Goal: Transaction & Acquisition: Purchase product/service

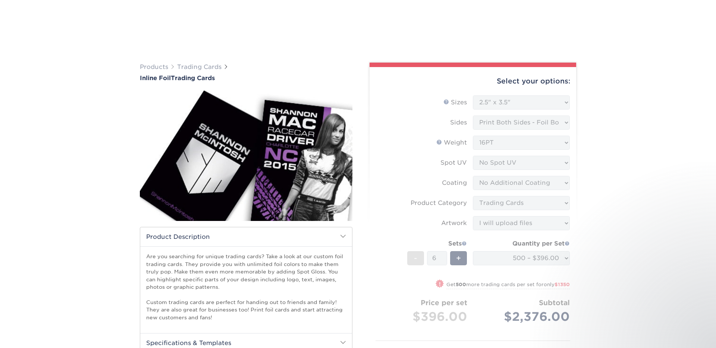
select select "2.50x3.50"
select select "c2f9bce9-36c2-409d-b101-c29d9d031e18"
select select "upload"
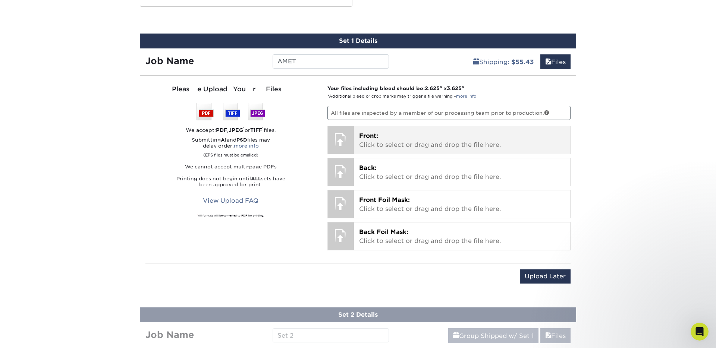
click at [385, 134] on p "Front: Click to select or drag and drop the file here." at bounding box center [462, 141] width 206 height 18
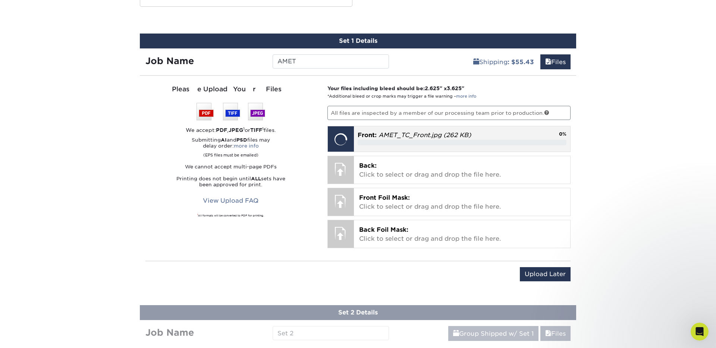
scroll to position [494, 0]
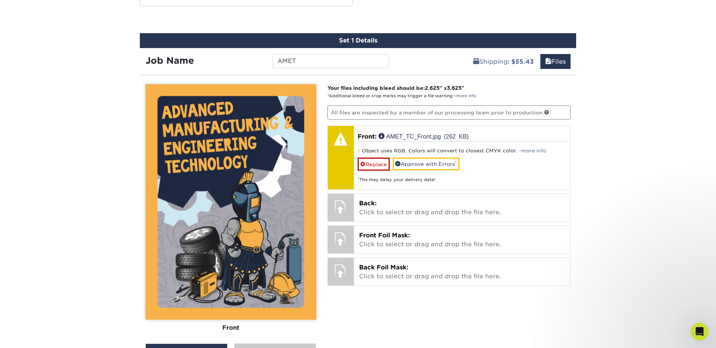
click at [65, 229] on div "Products Trading Cards Inline Foil Trading Cards show more Templates /" at bounding box center [358, 159] width 716 height 1210
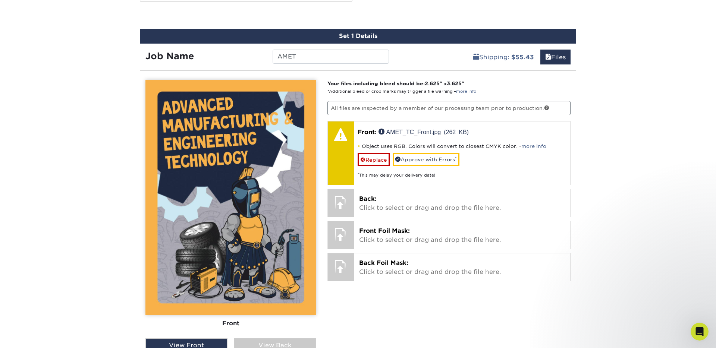
click at [524, 147] on link "more info" at bounding box center [533, 146] width 25 height 6
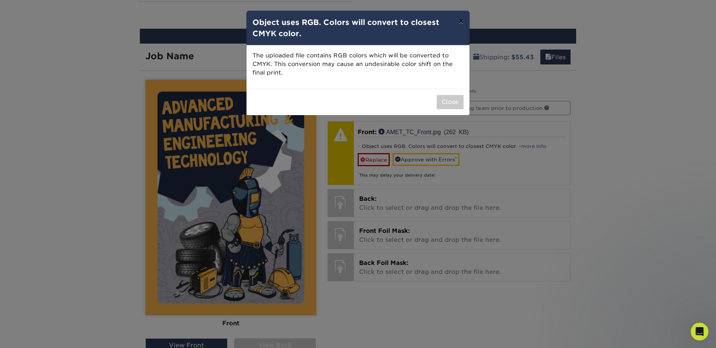
click at [459, 23] on button "×" at bounding box center [460, 21] width 17 height 21
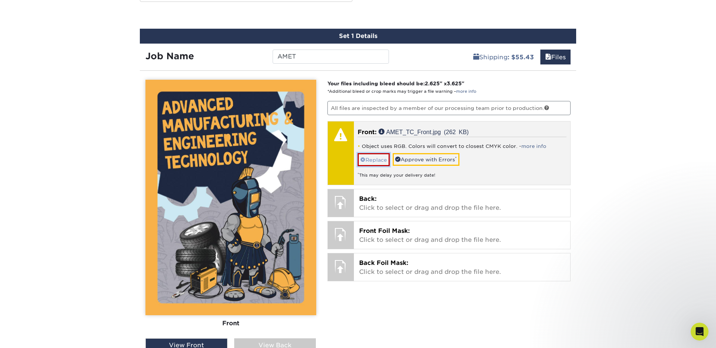
click at [380, 158] on link "Replace" at bounding box center [373, 159] width 32 height 13
click at [529, 146] on link "more info" at bounding box center [533, 146] width 25 height 6
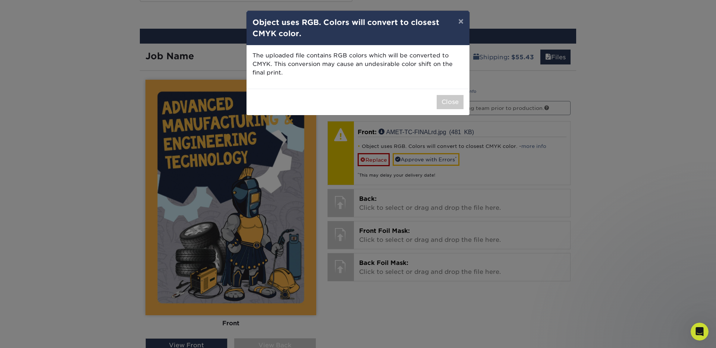
click at [436, 80] on div "The uploaded file contains RGB colors which will be converted to CMYK. This con…" at bounding box center [357, 66] width 223 height 43
click at [449, 105] on button "Close" at bounding box center [449, 102] width 27 height 14
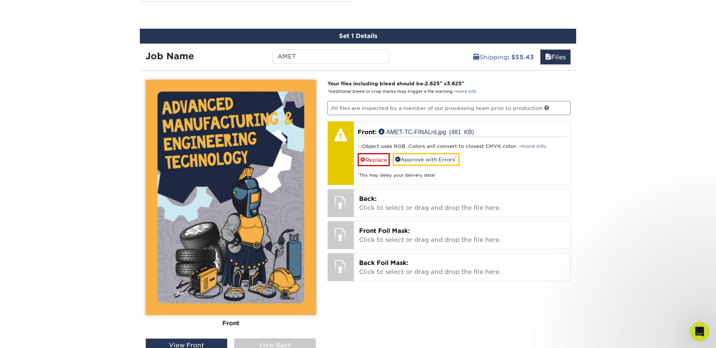
click at [698, 328] on icon "Open Intercom Messenger" at bounding box center [697, 331] width 5 height 6
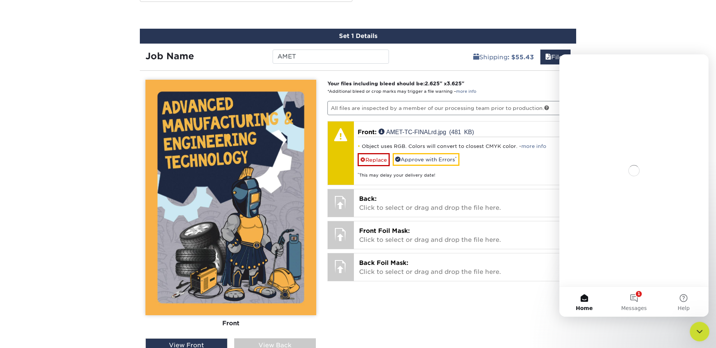
scroll to position [0, 0]
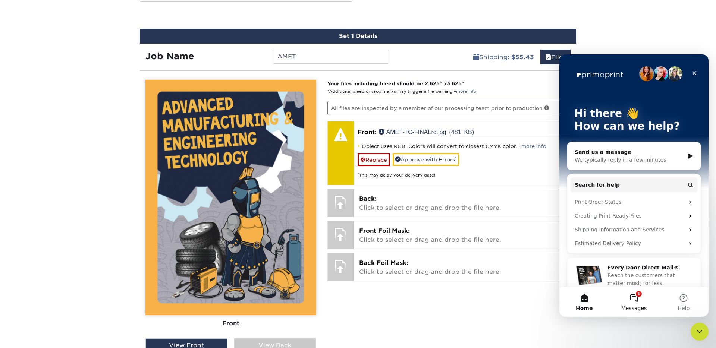
click at [634, 295] on button "1 Messages" at bounding box center [634, 302] width 50 height 30
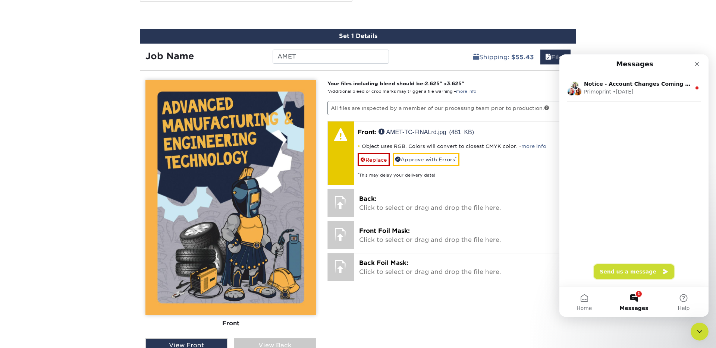
click at [637, 272] on button "Send us a message" at bounding box center [633, 271] width 80 height 15
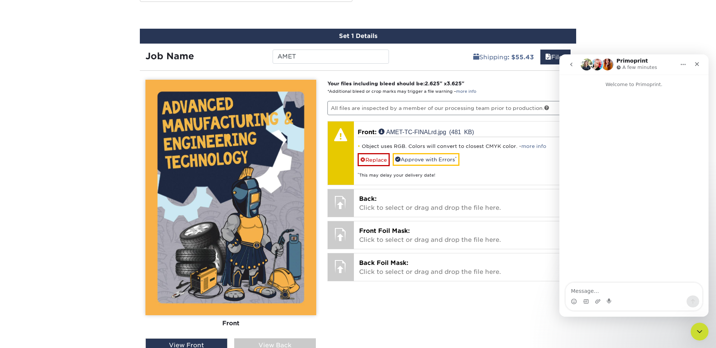
click at [628, 289] on textarea "Message…" at bounding box center [633, 289] width 136 height 13
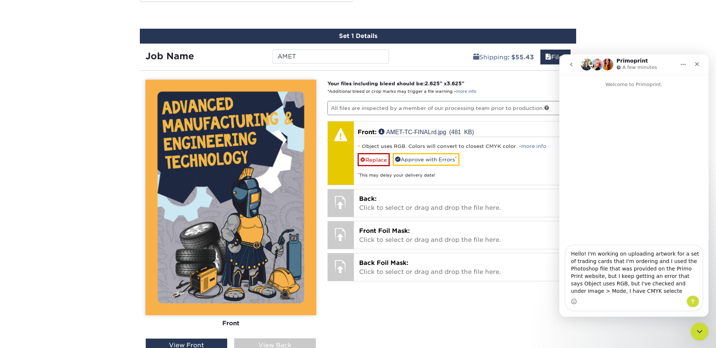
type textarea "Hello! I'm working on uploading artwork for a set of trading cards that I'm ord…"
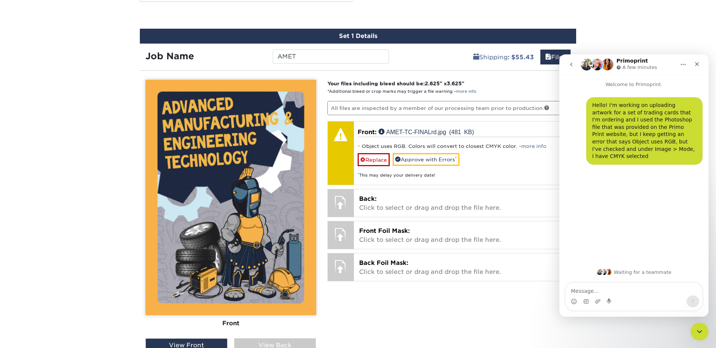
click at [448, 293] on div "Your files including bleed should be: 2.625 " x 3.625 " *Additional bleed or cr…" at bounding box center [449, 249] width 255 height 339
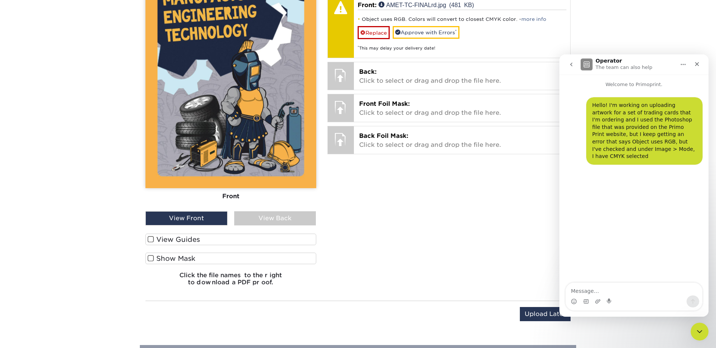
scroll to position [611, 0]
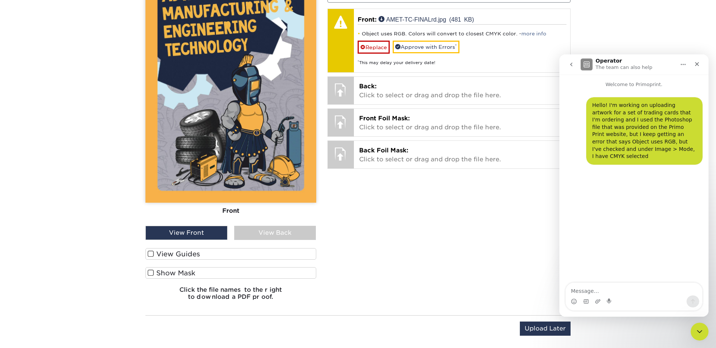
click at [151, 256] on span at bounding box center [151, 253] width 6 height 7
click at [0, 0] on input "View Guides" at bounding box center [0, 0] width 0 height 0
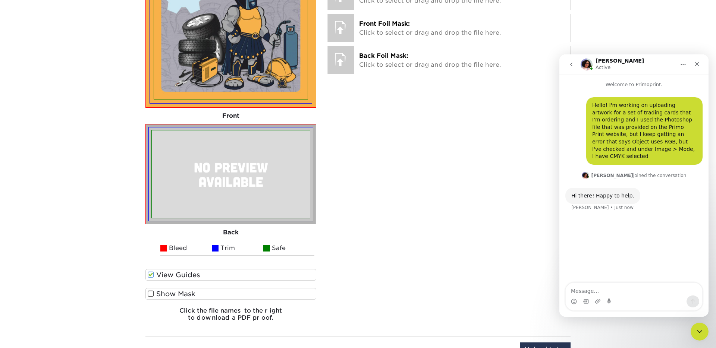
scroll to position [724, 0]
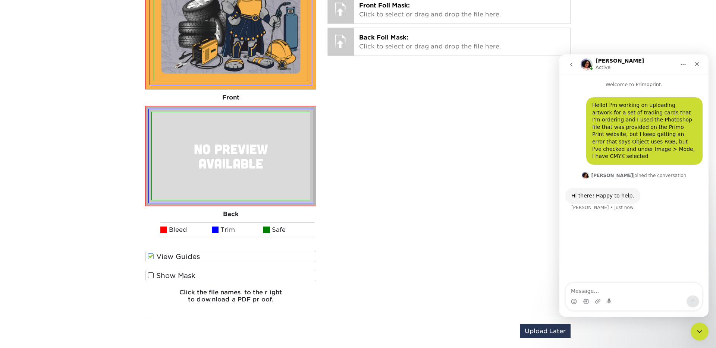
click at [151, 257] on span at bounding box center [151, 256] width 6 height 7
click at [0, 0] on input "View Guides" at bounding box center [0, 0] width 0 height 0
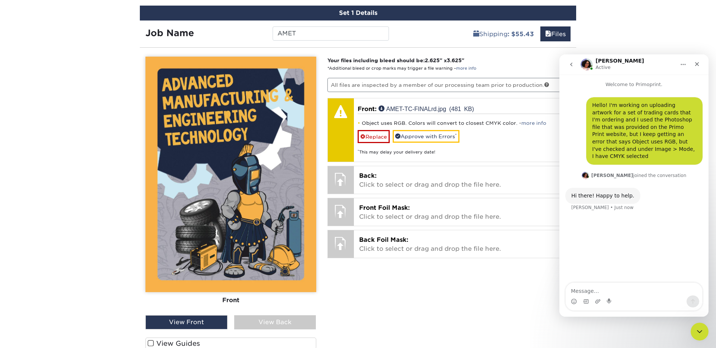
scroll to position [517, 0]
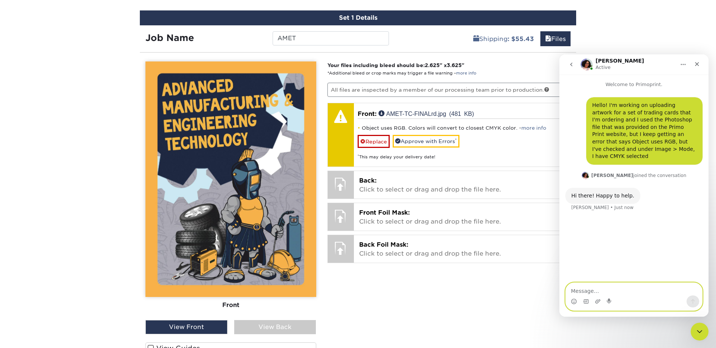
click at [603, 288] on textarea "Message…" at bounding box center [633, 289] width 136 height 13
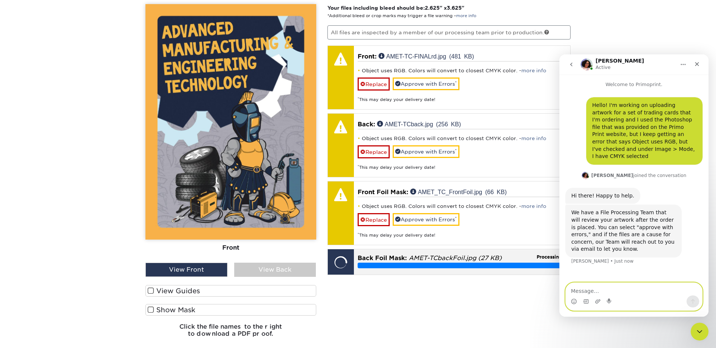
scroll to position [576, 0]
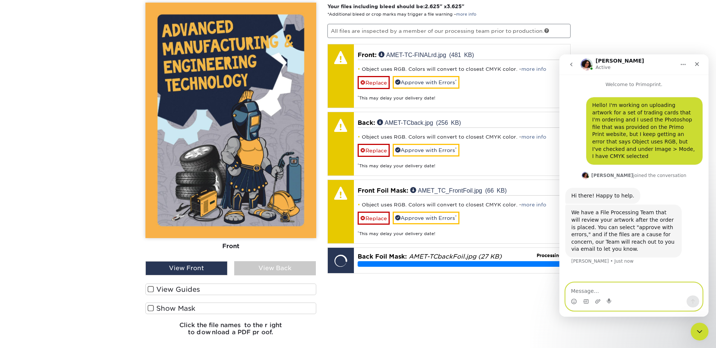
click at [651, 287] on textarea "Message…" at bounding box center [633, 289] width 136 height 13
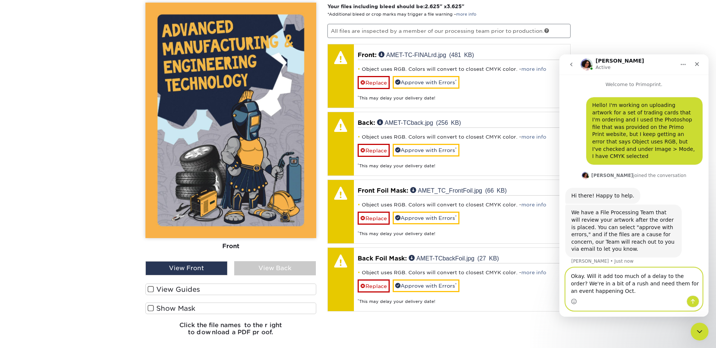
type textarea "Okay. Will it add too much of a delay to the order? We're in a bit of a rush an…"
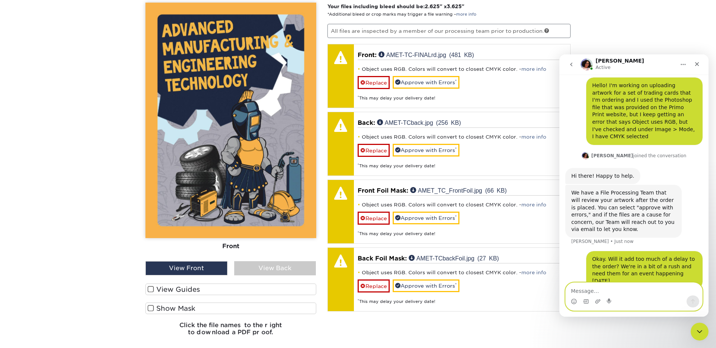
scroll to position [48, 0]
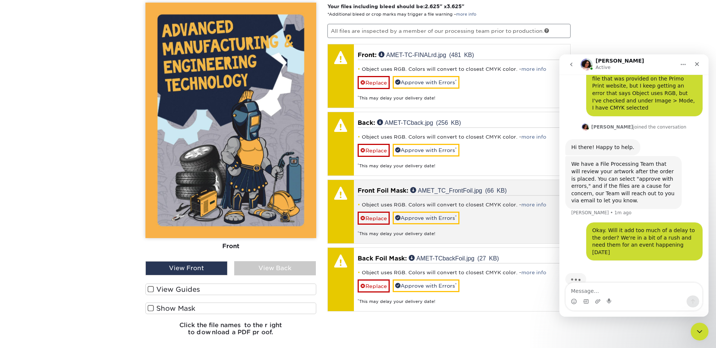
click at [515, 211] on div "Object uses RGB. Colors will convert to closest CMYK color. - more info Replace…" at bounding box center [461, 216] width 209 height 42
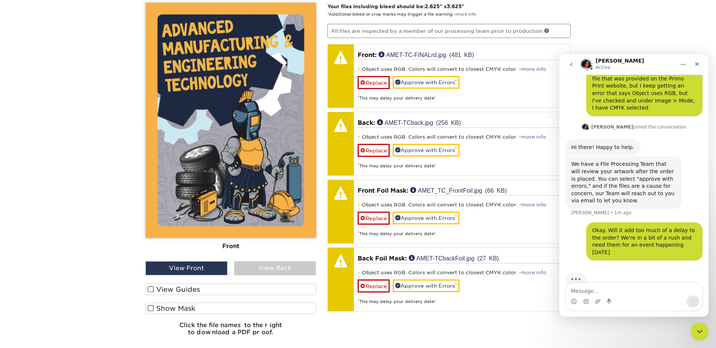
click at [150, 309] on span at bounding box center [151, 308] width 6 height 7
click at [0, 0] on input "Show Mask" at bounding box center [0, 0] width 0 height 0
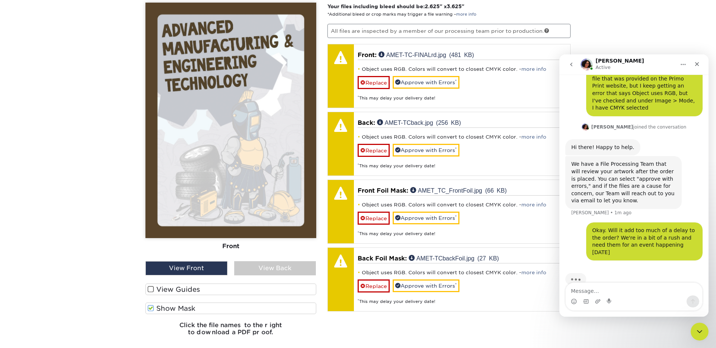
click at [150, 309] on span at bounding box center [151, 308] width 6 height 7
click at [0, 0] on input "Show Mask" at bounding box center [0, 0] width 0 height 0
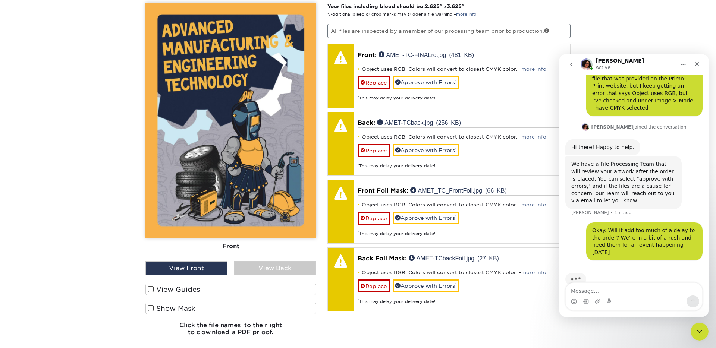
click at [278, 265] on div "View Back" at bounding box center [275, 268] width 82 height 14
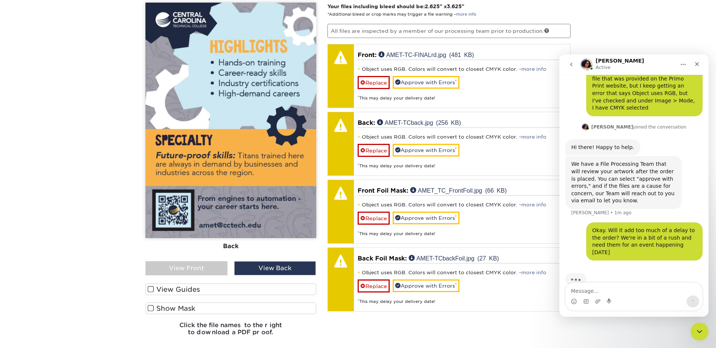
click at [152, 290] on span at bounding box center [151, 289] width 6 height 7
click at [0, 0] on input "View Guides" at bounding box center [0, 0] width 0 height 0
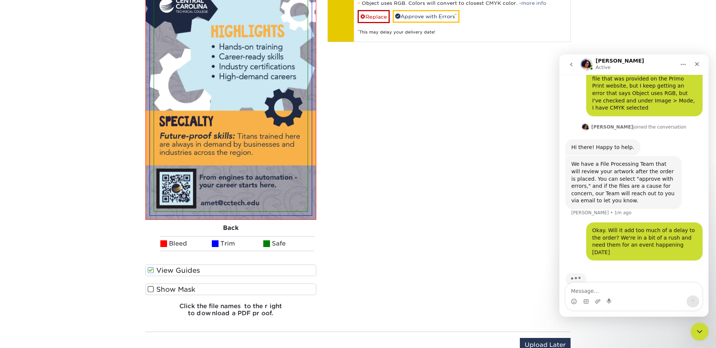
scroll to position [846, 0]
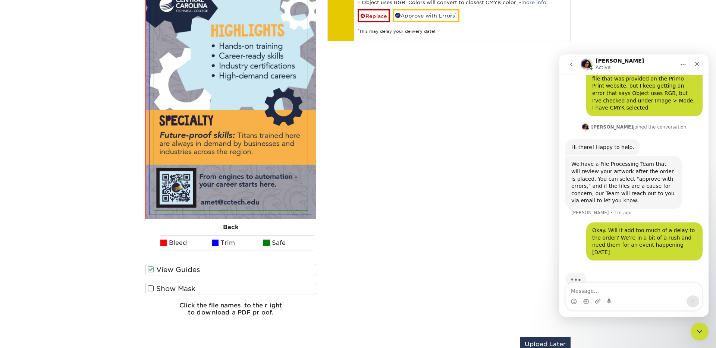
click at [151, 289] on span at bounding box center [151, 288] width 6 height 7
click at [0, 0] on input "Show Mask" at bounding box center [0, 0] width 0 height 0
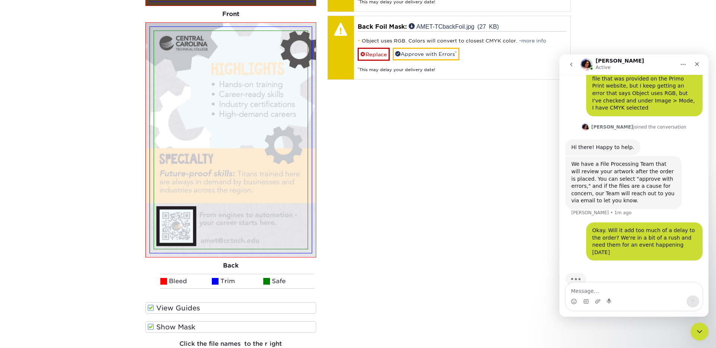
scroll to position [806, 0]
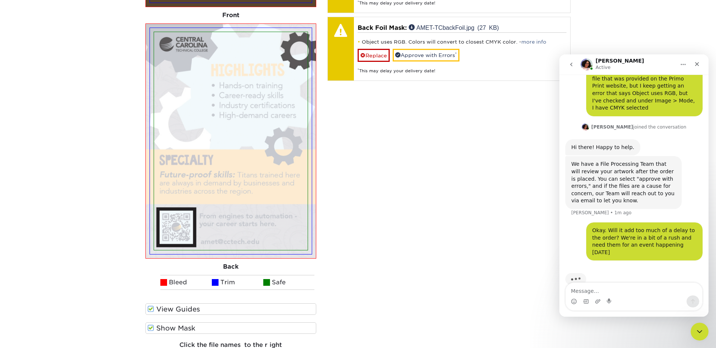
click at [151, 328] on span at bounding box center [151, 328] width 6 height 7
click at [0, 0] on input "Show Mask" at bounding box center [0, 0] width 0 height 0
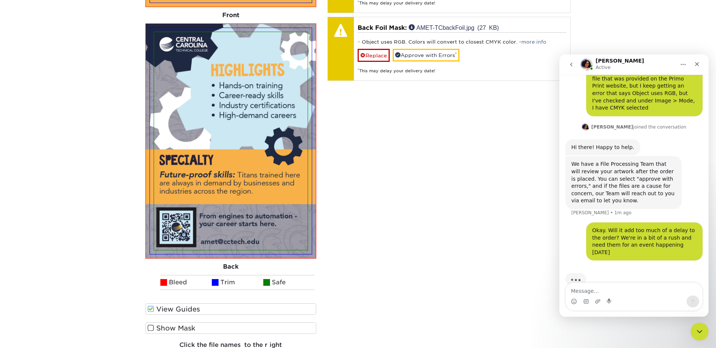
click at [150, 328] on span at bounding box center [151, 328] width 6 height 7
click at [0, 0] on input "Show Mask" at bounding box center [0, 0] width 0 height 0
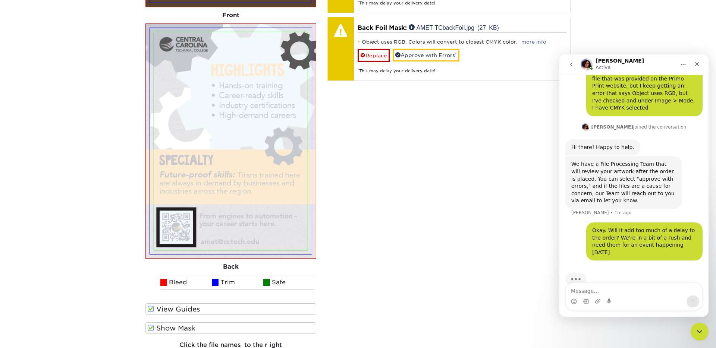
click at [150, 328] on span at bounding box center [151, 328] width 6 height 7
click at [0, 0] on input "Show Mask" at bounding box center [0, 0] width 0 height 0
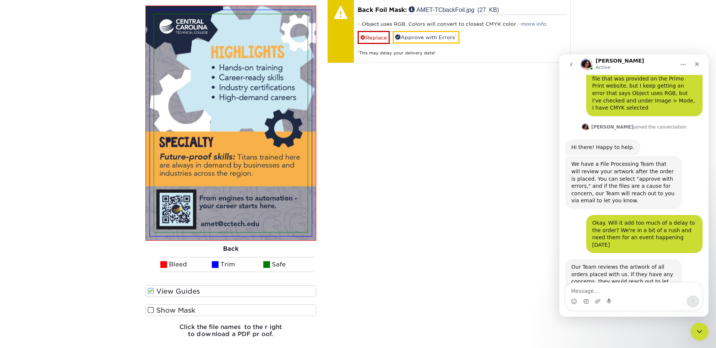
scroll to position [71, 0]
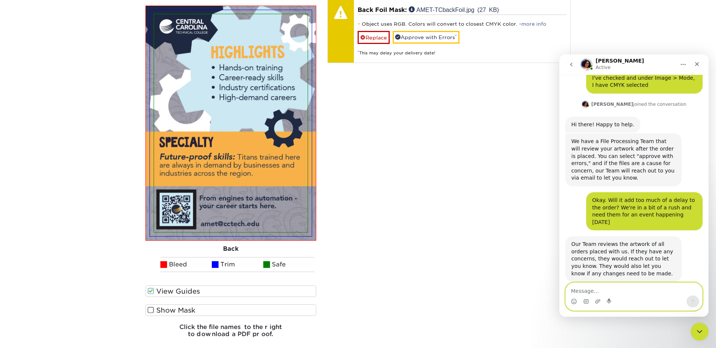
click at [616, 290] on textarea "Message…" at bounding box center [633, 289] width 136 height 13
type textarea "O"
type textarea "Okay, got it. Thank you so much!"
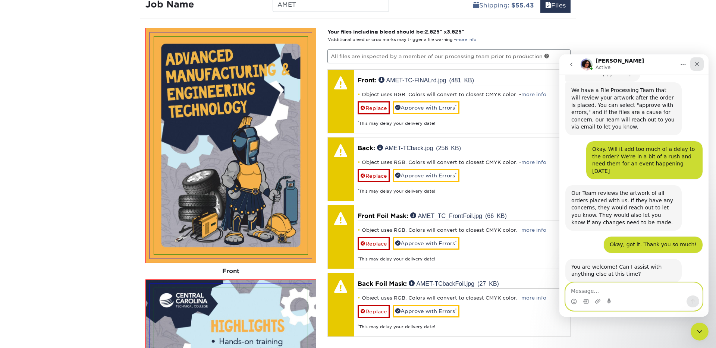
scroll to position [123, 0]
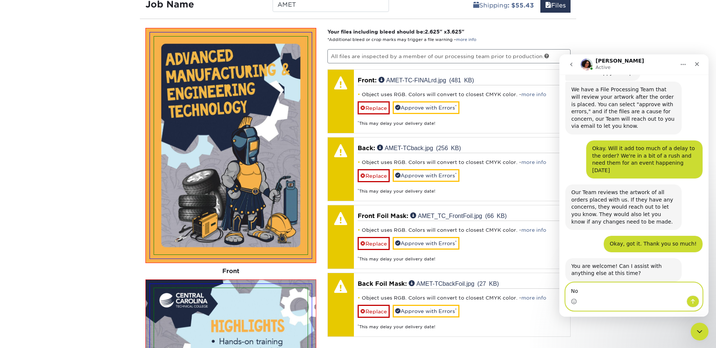
type textarea "N"
type textarea "I"
type textarea "No, that's it! Thank you!"
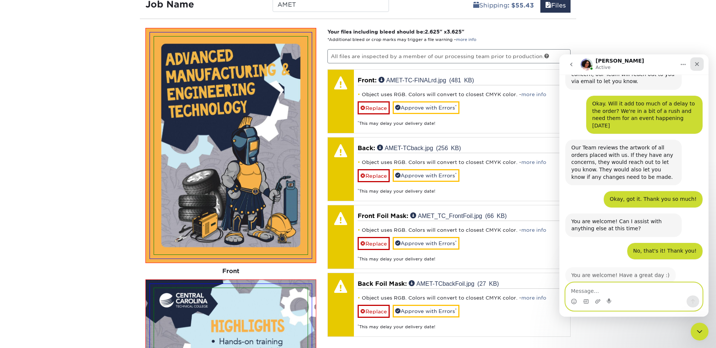
scroll to position [167, 0]
type textarea "You too!"
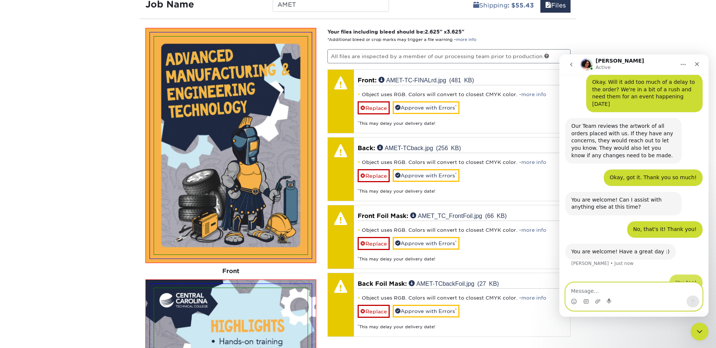
scroll to position [190, 0]
click at [696, 65] on icon "Close" at bounding box center [697, 64] width 6 height 6
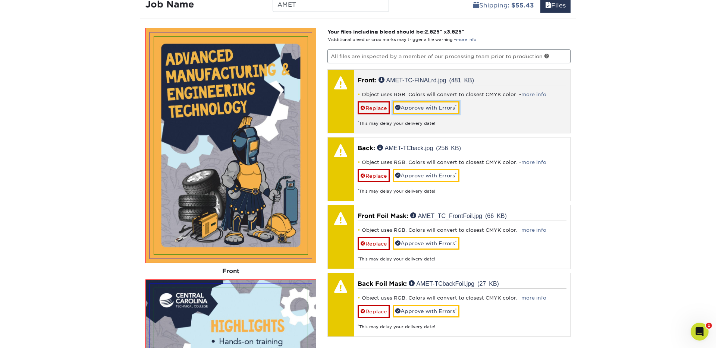
click at [411, 107] on link "Approve with Errors *" at bounding box center [425, 107] width 67 height 13
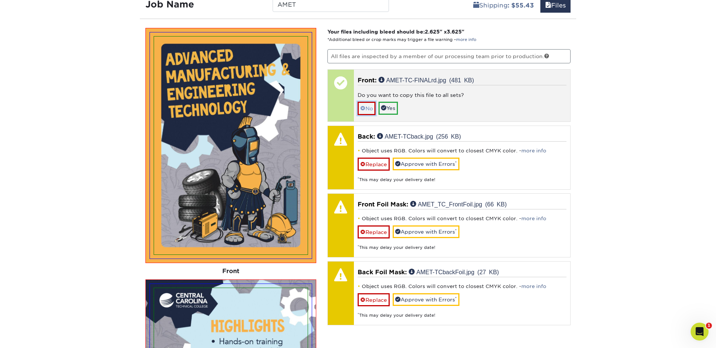
click at [371, 110] on link "No" at bounding box center [366, 108] width 18 height 13
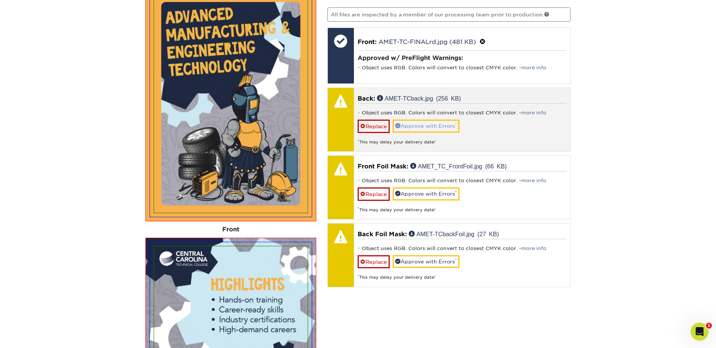
scroll to position [593, 0]
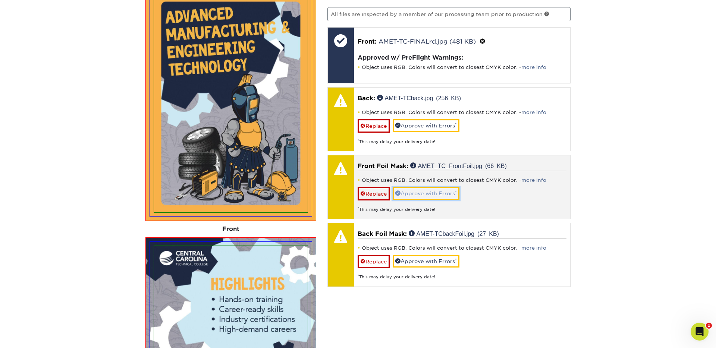
click at [420, 195] on link "Approve with Errors *" at bounding box center [425, 193] width 67 height 13
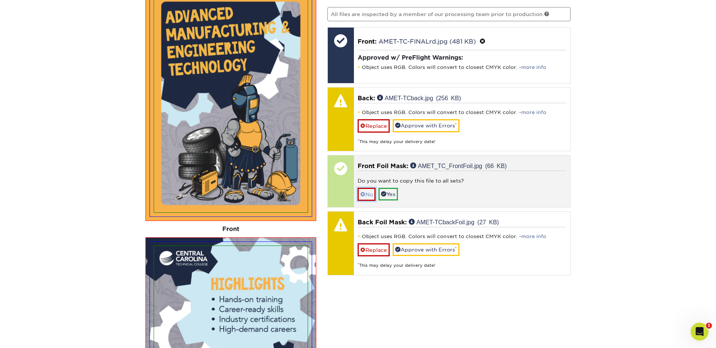
click at [367, 194] on link "No" at bounding box center [366, 194] width 18 height 13
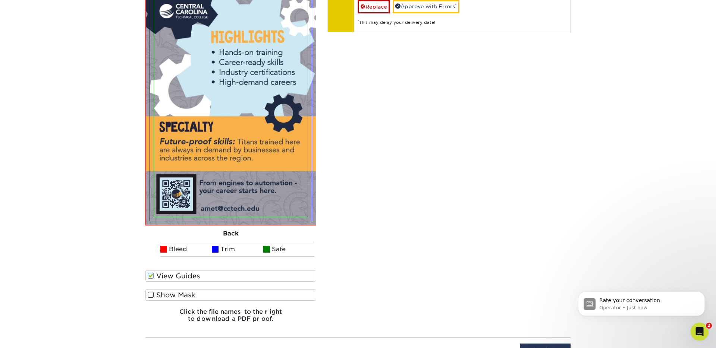
scroll to position [842, 0]
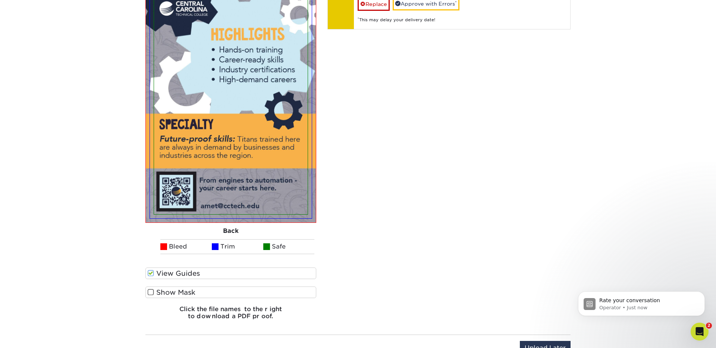
click at [152, 293] on span at bounding box center [151, 292] width 6 height 7
click at [0, 0] on input "Show Mask" at bounding box center [0, 0] width 0 height 0
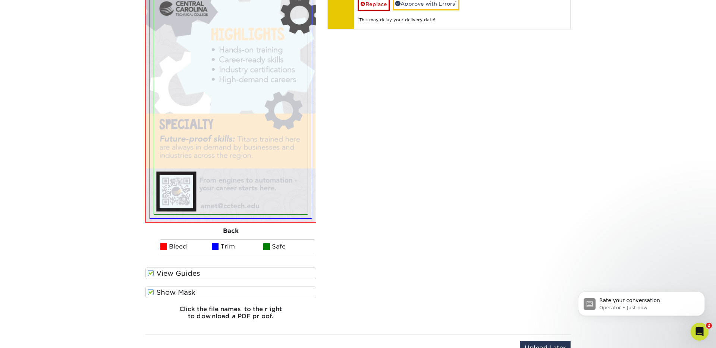
click at [152, 293] on span at bounding box center [151, 292] width 6 height 7
click at [0, 0] on input "Show Mask" at bounding box center [0, 0] width 0 height 0
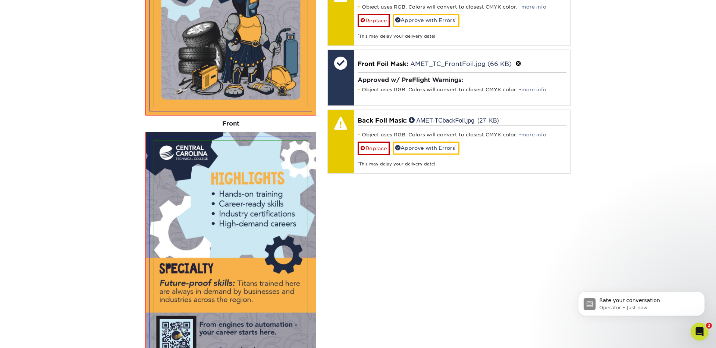
scroll to position [699, 0]
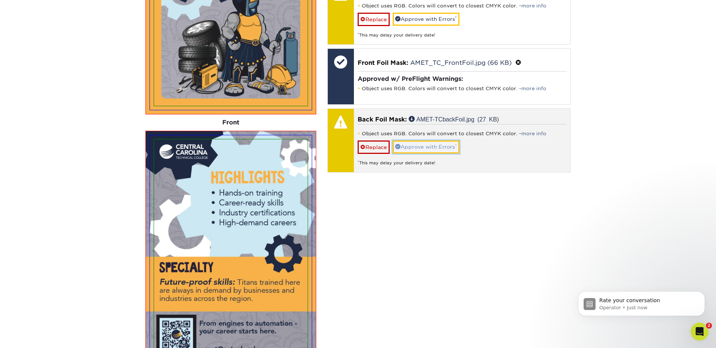
click at [413, 149] on link "Approve with Errors *" at bounding box center [425, 146] width 67 height 13
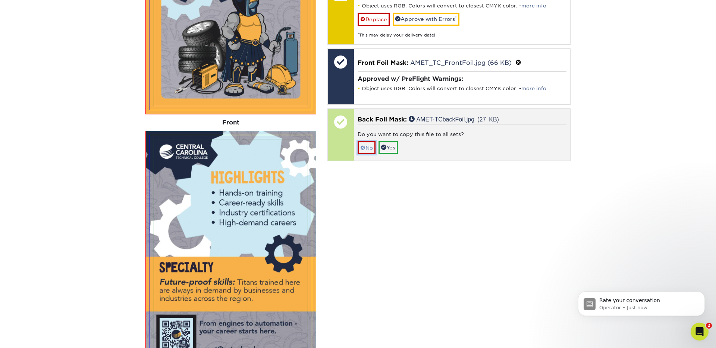
click at [370, 147] on link "No" at bounding box center [366, 147] width 18 height 13
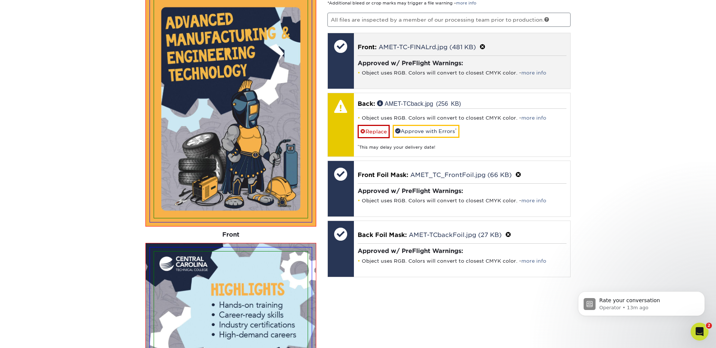
scroll to position [584, 0]
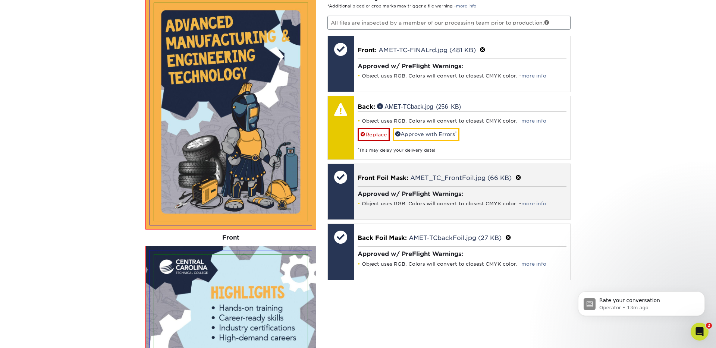
click at [404, 208] on div "Approved w/ PreFlight Warnings: Object uses RGB. Colors will convert to closest…" at bounding box center [461, 198] width 209 height 24
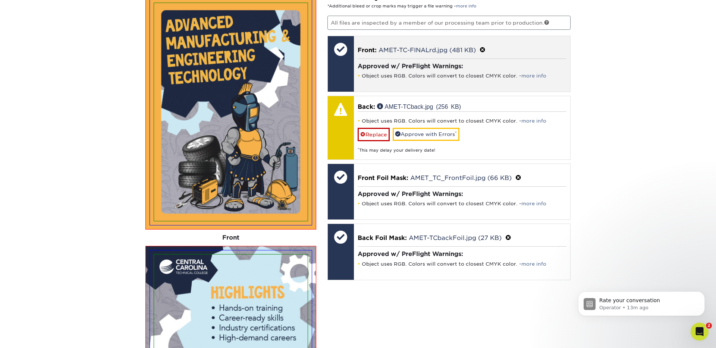
click at [484, 50] on span at bounding box center [482, 50] width 6 height 7
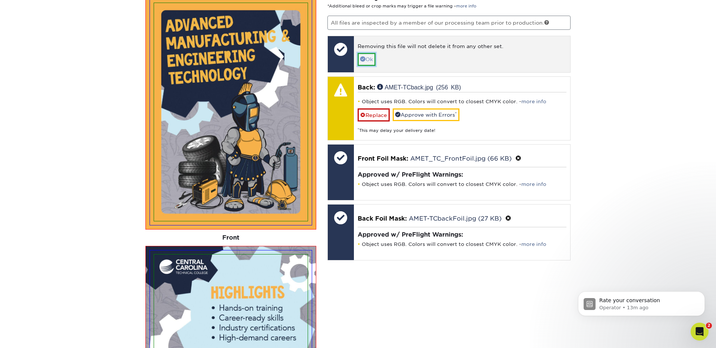
click at [372, 60] on link "Ok" at bounding box center [366, 59] width 18 height 13
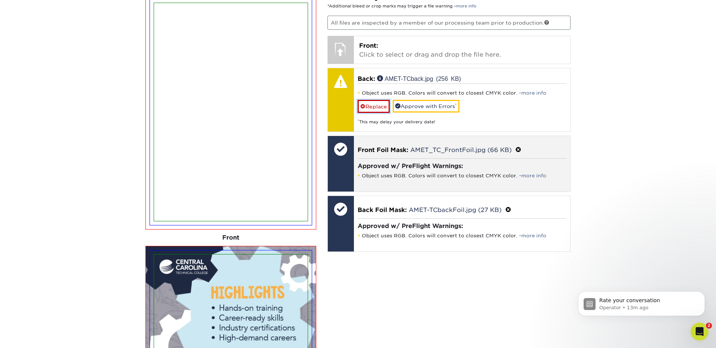
click at [373, 108] on link "Replace" at bounding box center [373, 106] width 32 height 13
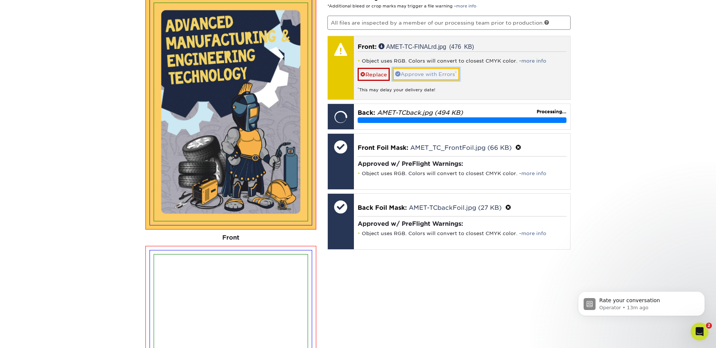
click at [413, 75] on link "Approve with Errors *" at bounding box center [425, 74] width 67 height 13
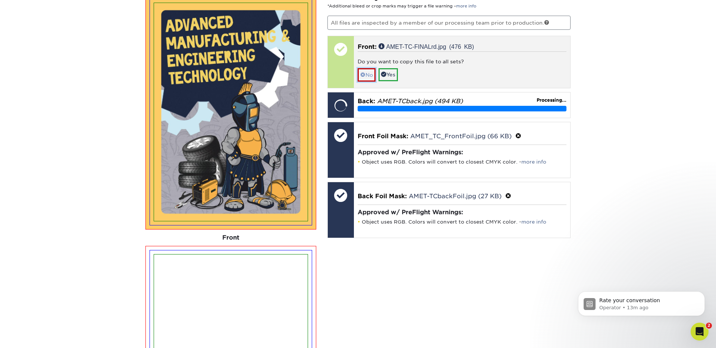
click at [366, 75] on link "No" at bounding box center [366, 74] width 18 height 13
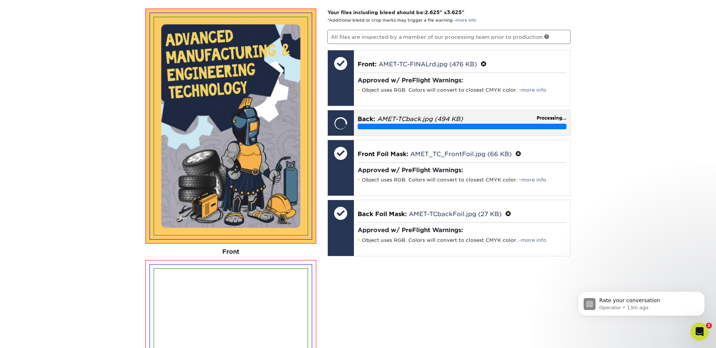
scroll to position [568, 0]
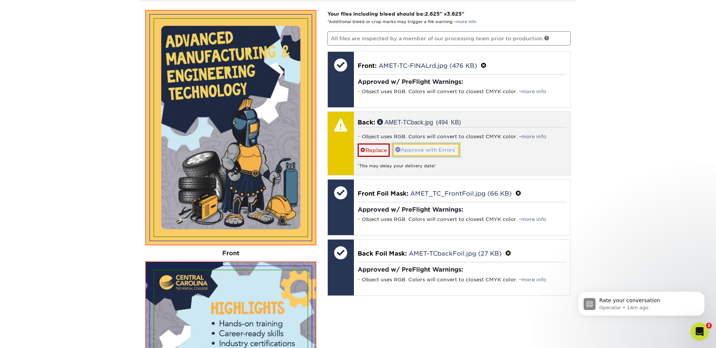
click at [411, 151] on link "Approve with Errors *" at bounding box center [425, 149] width 67 height 13
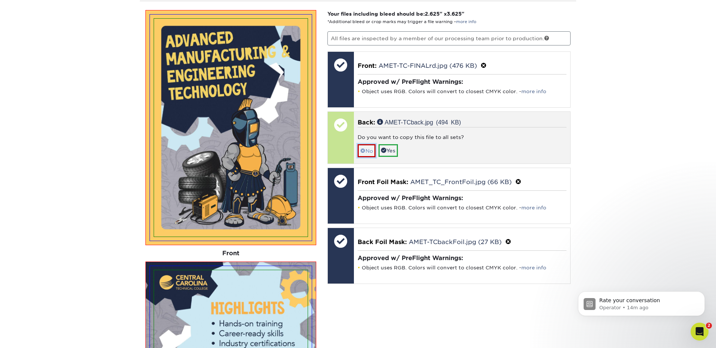
click at [371, 151] on link "No" at bounding box center [366, 150] width 18 height 13
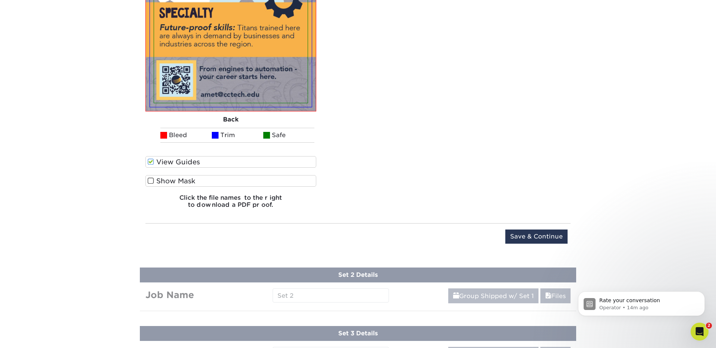
scroll to position [966, 0]
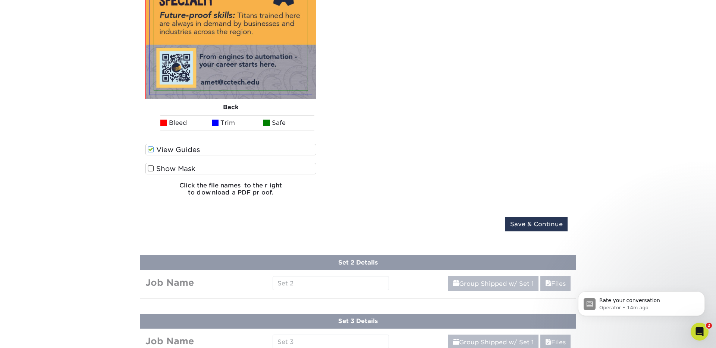
click at [151, 170] on span at bounding box center [151, 168] width 6 height 7
click at [0, 0] on input "Show Mask" at bounding box center [0, 0] width 0 height 0
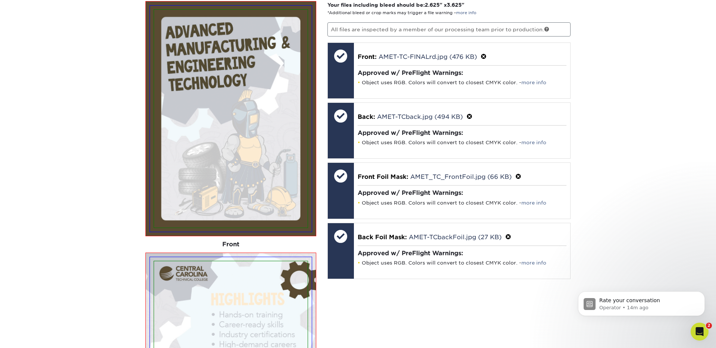
scroll to position [568, 0]
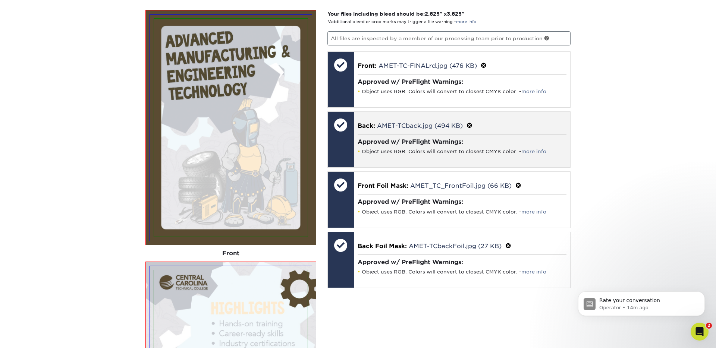
click at [423, 141] on h4 "Approved w/ PreFlight Warnings:" at bounding box center [461, 141] width 209 height 7
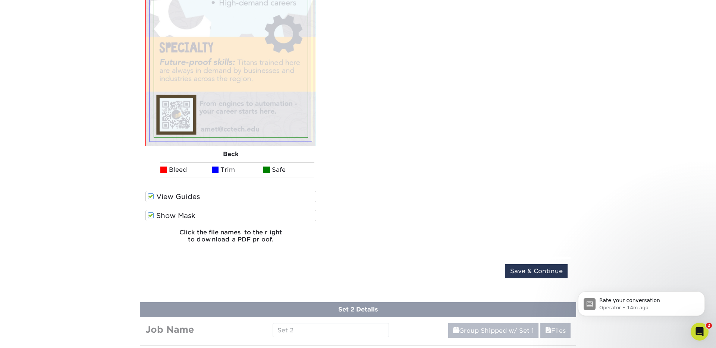
scroll to position [922, 0]
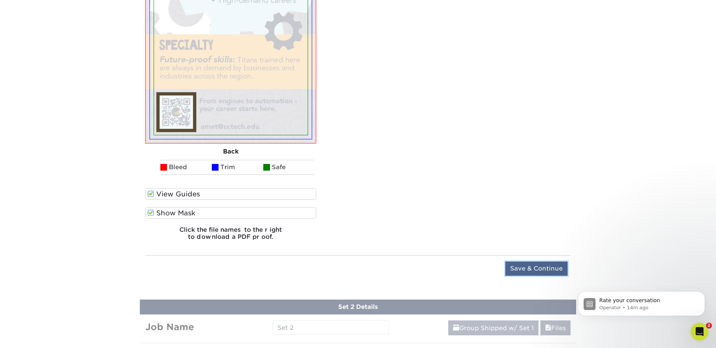
click at [524, 270] on input "Save & Continue" at bounding box center [536, 269] width 62 height 14
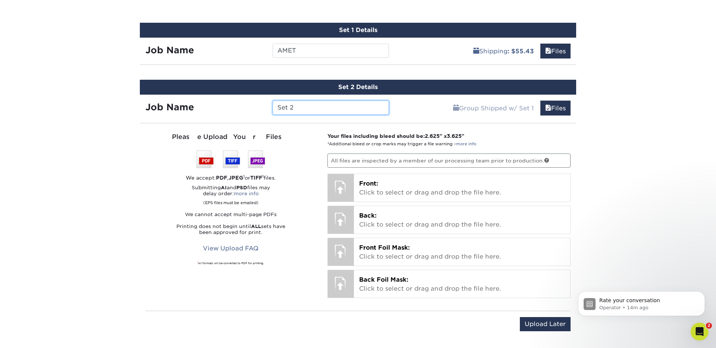
scroll to position [528, 0]
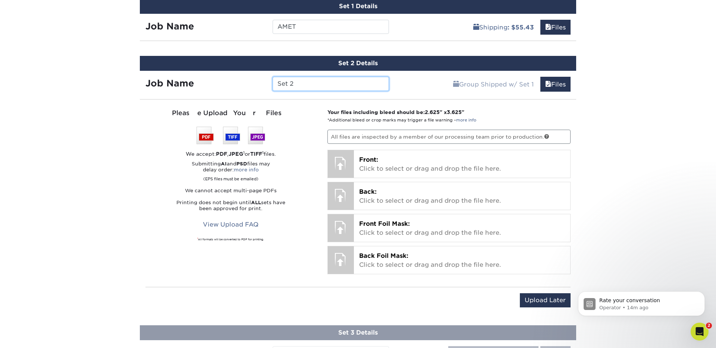
drag, startPoint x: 302, startPoint y: 82, endPoint x: 270, endPoint y: 83, distance: 32.1
click at [270, 83] on div "Set 2" at bounding box center [330, 84] width 127 height 14
type input "ArtsSciences"
click at [305, 145] on div "Please Upload Your Files We accept: PDF , JPEG 1 or TIFF 1 files. Submitting AI…" at bounding box center [230, 182] width 171 height 149
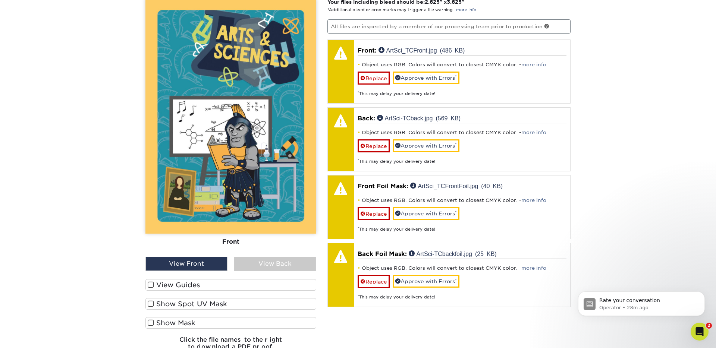
scroll to position [637, 0]
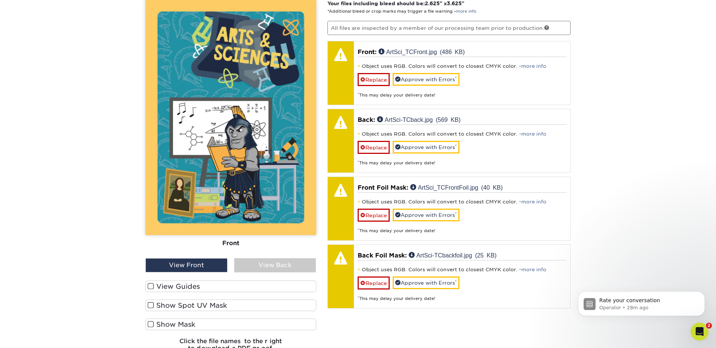
click at [255, 264] on div "View Back" at bounding box center [275, 265] width 82 height 14
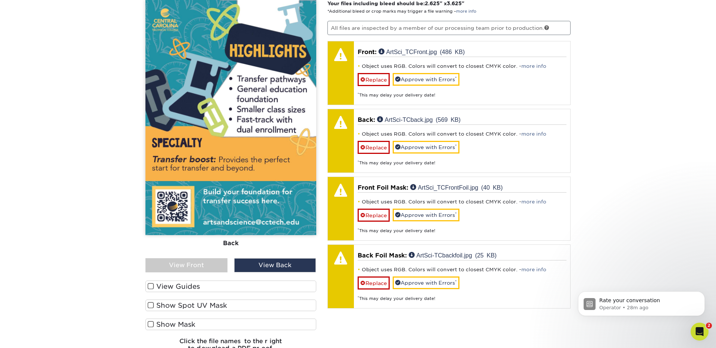
click at [152, 288] on span at bounding box center [151, 286] width 6 height 7
click at [0, 0] on input "View Guides" at bounding box center [0, 0] width 0 height 0
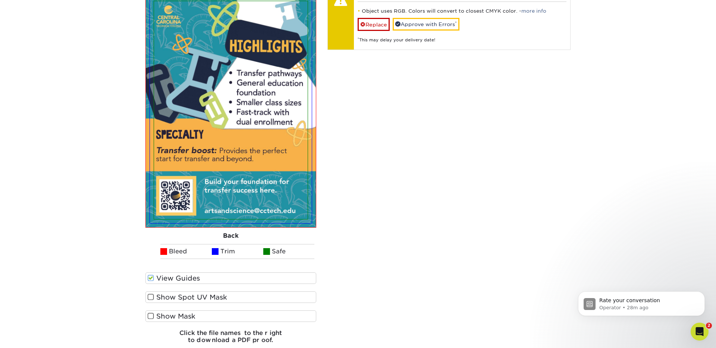
scroll to position [904, 0]
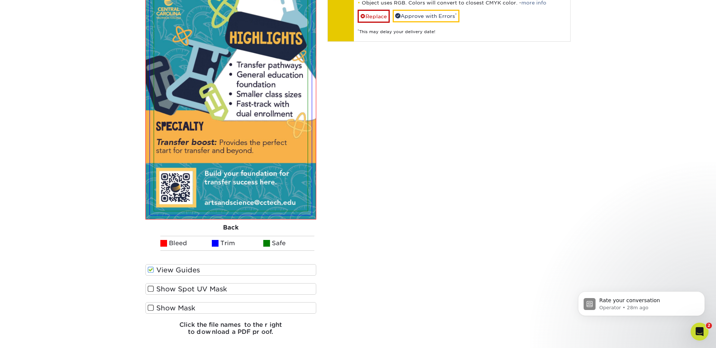
click at [150, 308] on span at bounding box center [151, 307] width 6 height 7
click at [0, 0] on input "Show Mask" at bounding box center [0, 0] width 0 height 0
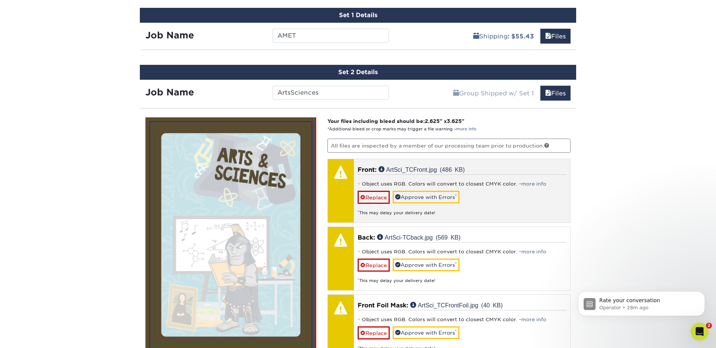
scroll to position [521, 0]
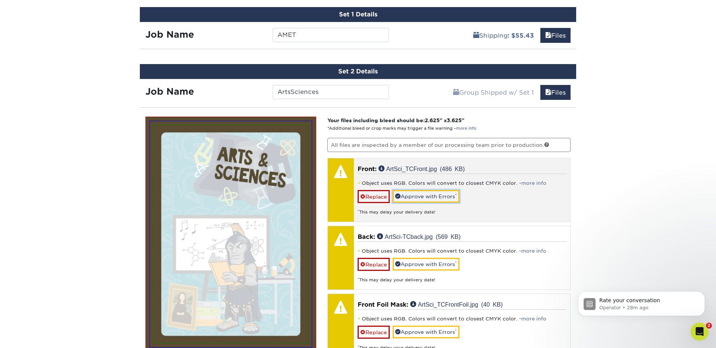
click at [414, 189] on div "Object uses RGB. Colors will convert to closest CMYK color. - more info Replace…" at bounding box center [461, 195] width 209 height 42
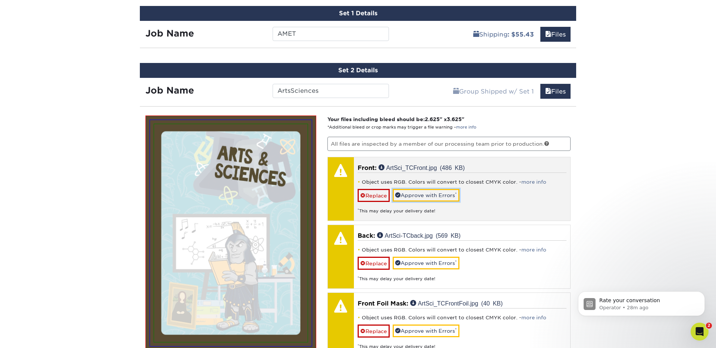
scroll to position [527, 0]
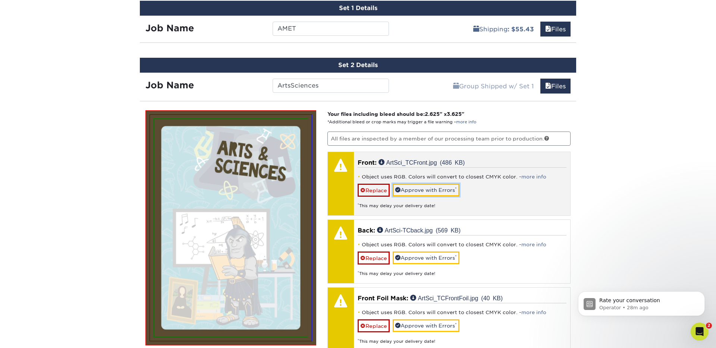
click at [414, 189] on link "Approve with Errors *" at bounding box center [425, 190] width 67 height 13
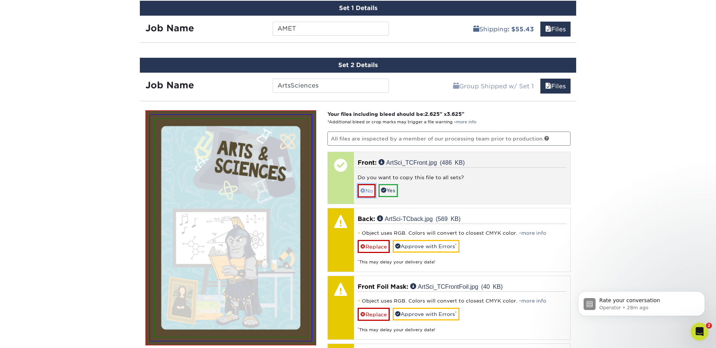
click at [370, 190] on link "No" at bounding box center [366, 190] width 18 height 13
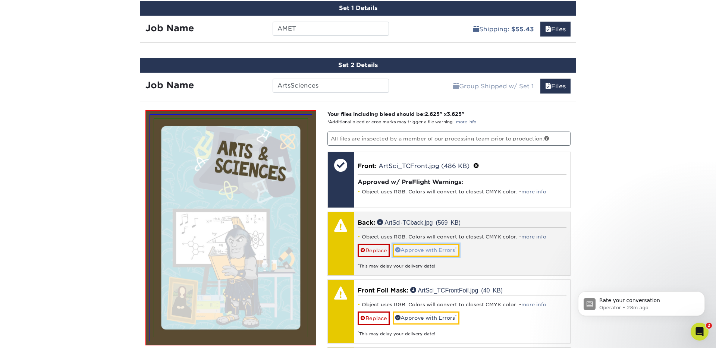
click at [410, 248] on link "Approve with Errors *" at bounding box center [425, 250] width 67 height 13
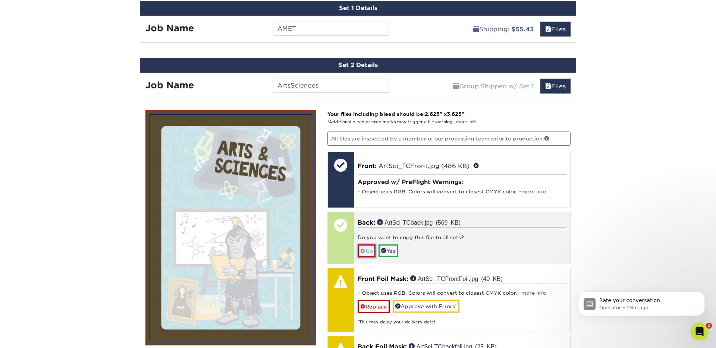
click at [369, 251] on link "No" at bounding box center [366, 250] width 18 height 13
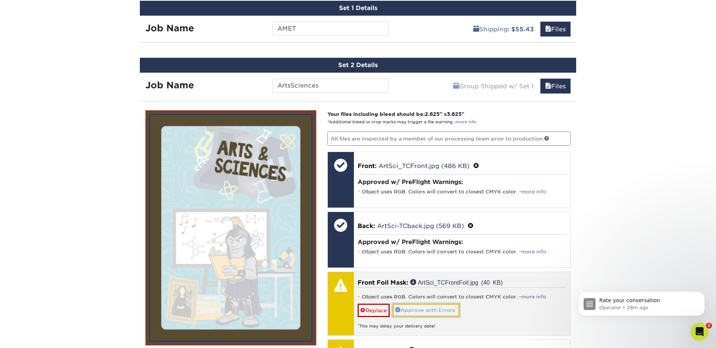
click at [414, 312] on link "Approve with Errors *" at bounding box center [425, 310] width 67 height 13
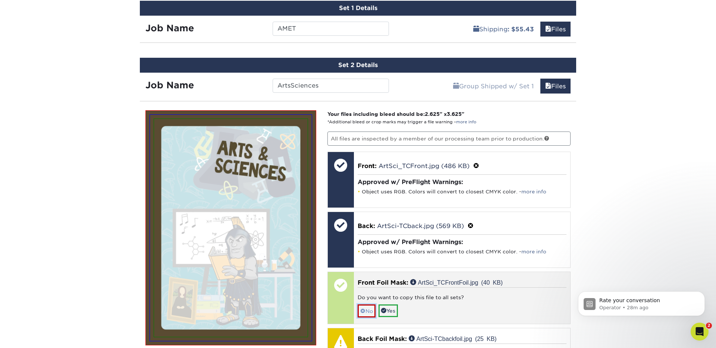
click at [371, 310] on link "No" at bounding box center [366, 310] width 18 height 13
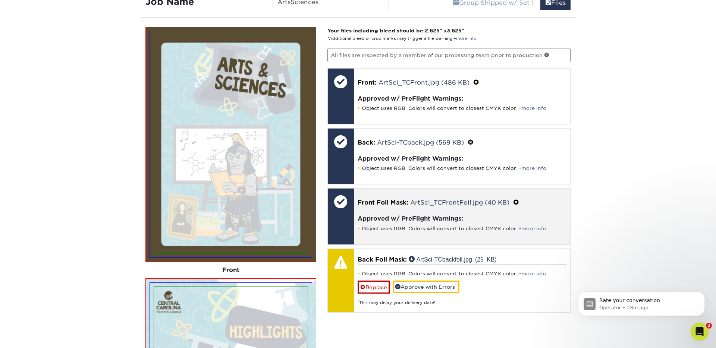
scroll to position [614, 0]
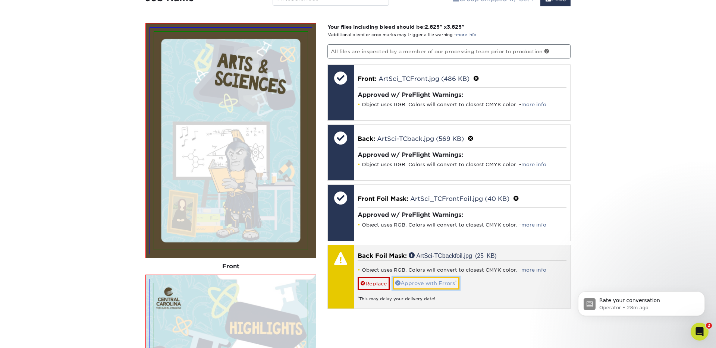
click at [413, 284] on link "Approve with Errors *" at bounding box center [425, 283] width 67 height 13
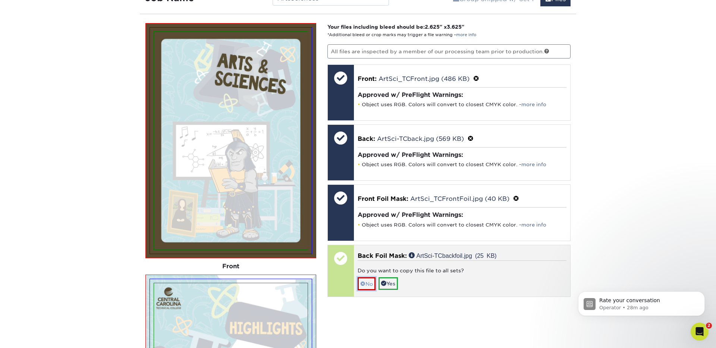
click at [369, 284] on link "No" at bounding box center [366, 283] width 18 height 13
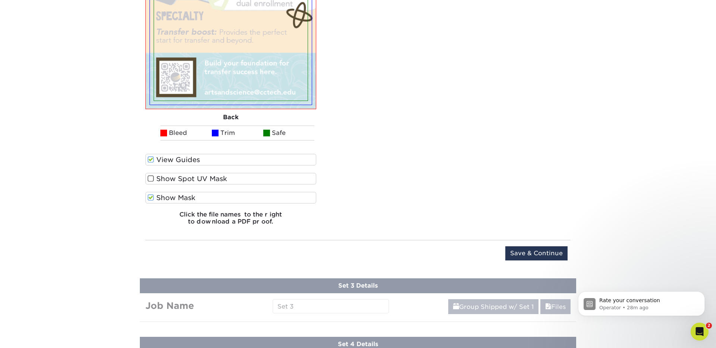
scroll to position [1015, 0]
click at [535, 251] on input "Save & Continue" at bounding box center [536, 254] width 62 height 14
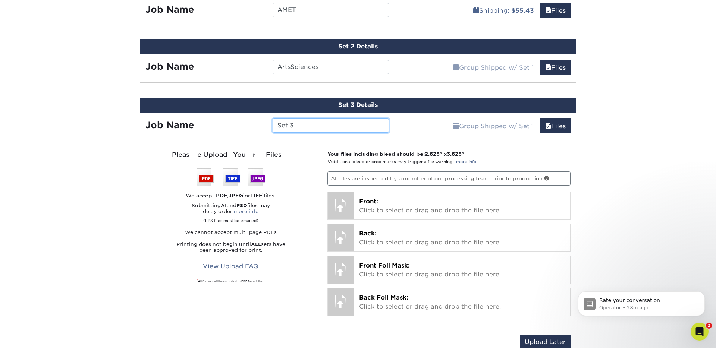
scroll to position [544, 0]
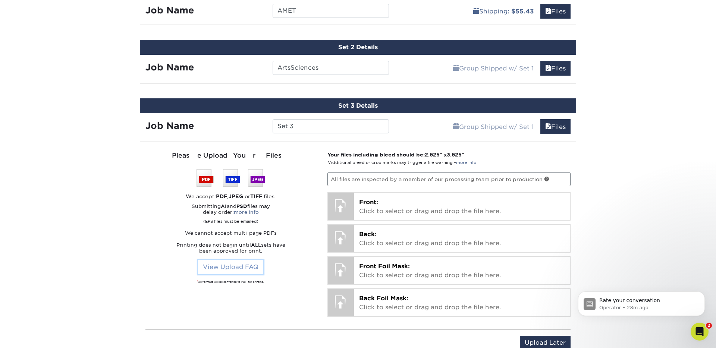
click at [244, 267] on link "View Upload FAQ" at bounding box center [230, 267] width 65 height 14
click at [305, 129] on input "Set 3" at bounding box center [330, 126] width 116 height 14
drag, startPoint x: 304, startPoint y: 129, endPoint x: 259, endPoint y: 123, distance: 45.4
click at [259, 123] on div "Job Name Set 3" at bounding box center [267, 126] width 255 height 14
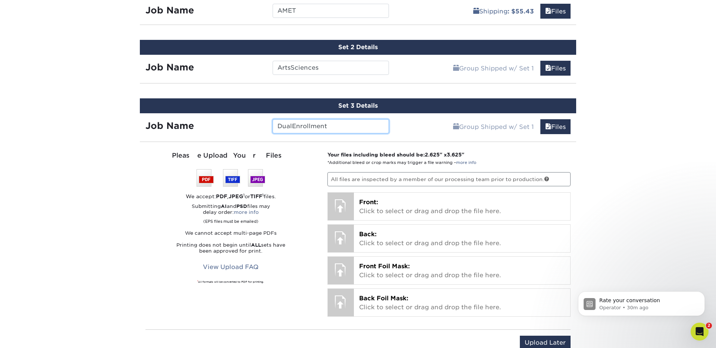
type input "DualEnrollment"
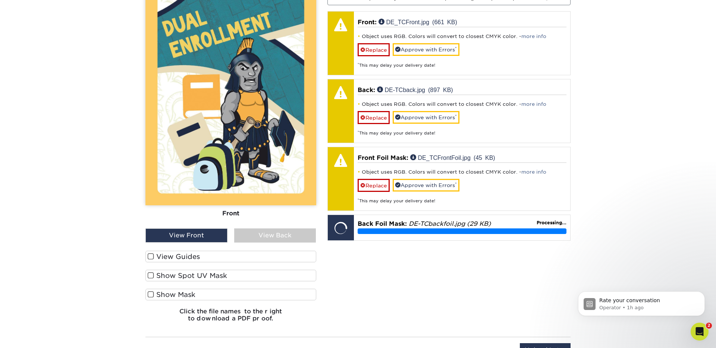
scroll to position [727, 0]
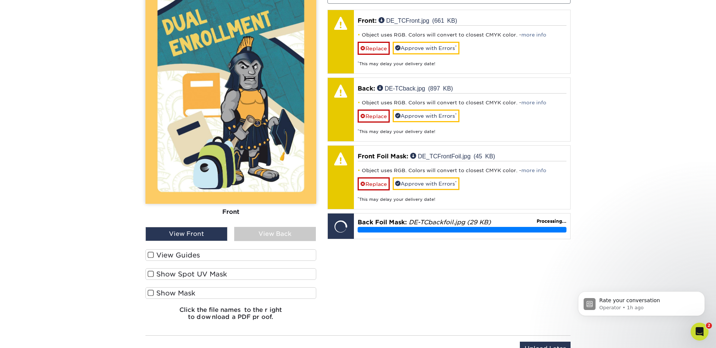
click at [261, 236] on div "View Back" at bounding box center [275, 234] width 82 height 14
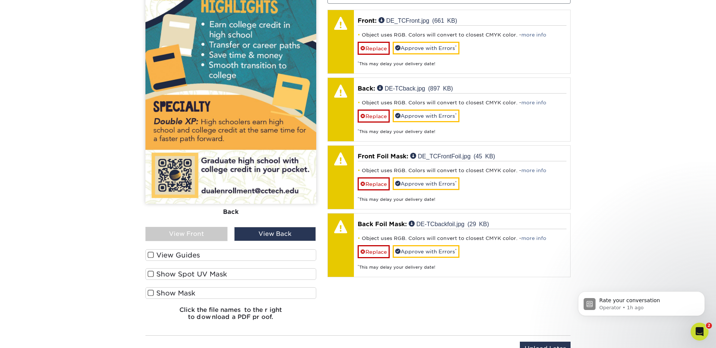
click at [149, 291] on span at bounding box center [151, 293] width 6 height 7
click at [0, 0] on input "Show Mask" at bounding box center [0, 0] width 0 height 0
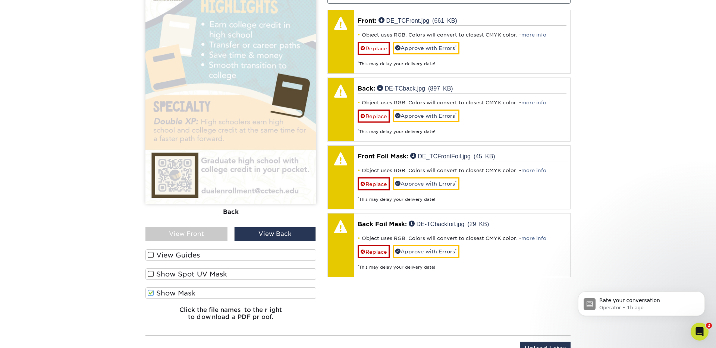
click at [150, 292] on span at bounding box center [151, 293] width 6 height 7
click at [0, 0] on input "Show Mask" at bounding box center [0, 0] width 0 height 0
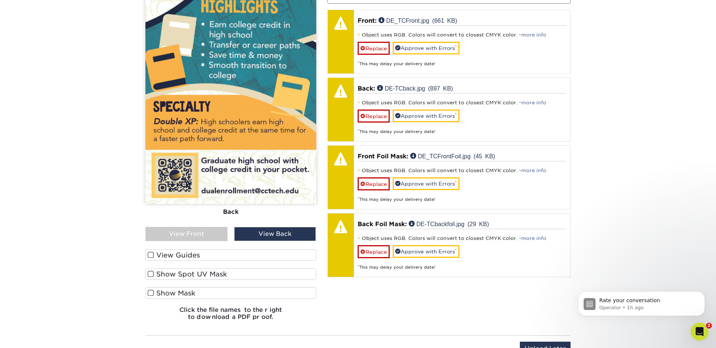
click at [150, 292] on span at bounding box center [151, 293] width 6 height 7
click at [0, 0] on input "Show Mask" at bounding box center [0, 0] width 0 height 0
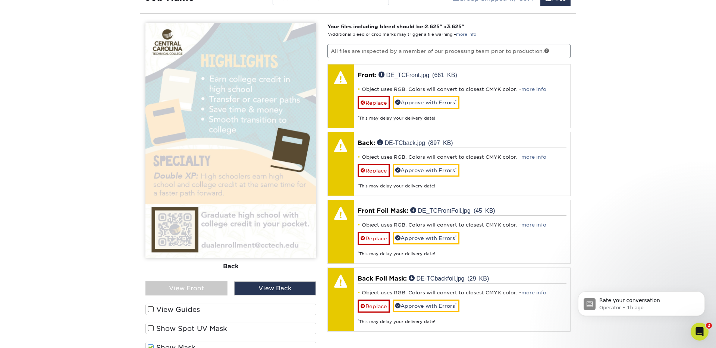
scroll to position [671, 0]
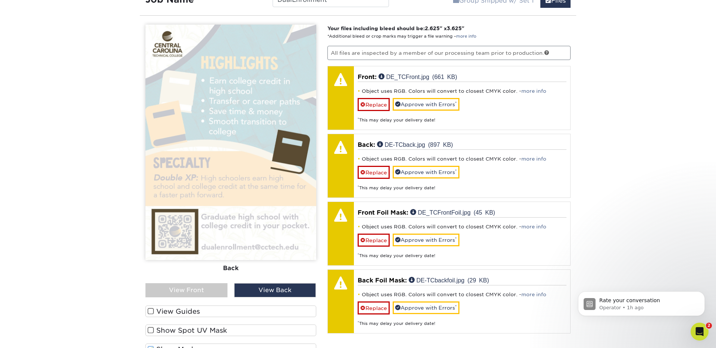
click at [150, 313] on span at bounding box center [151, 311] width 6 height 7
click at [0, 0] on input "View Guides" at bounding box center [0, 0] width 0 height 0
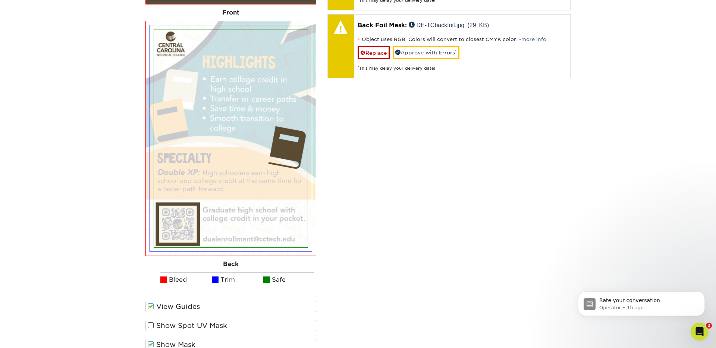
scroll to position [940, 0]
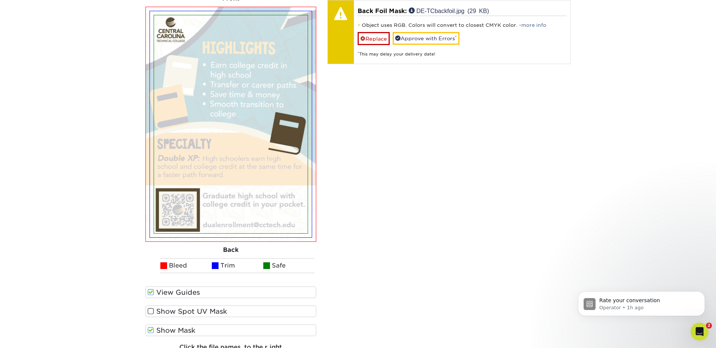
click at [150, 329] on span at bounding box center [151, 330] width 6 height 7
click at [0, 0] on input "Show Mask" at bounding box center [0, 0] width 0 height 0
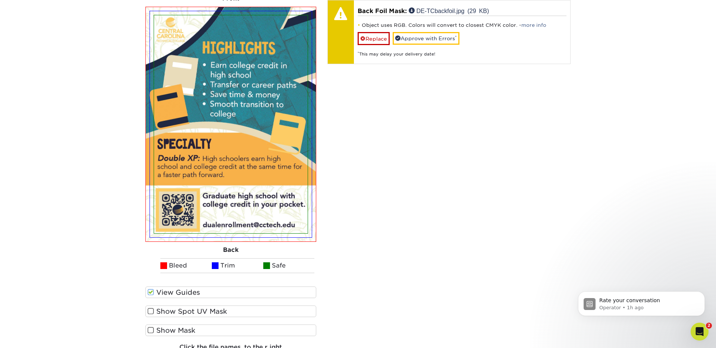
click at [150, 329] on span at bounding box center [151, 330] width 6 height 7
click at [0, 0] on input "Show Mask" at bounding box center [0, 0] width 0 height 0
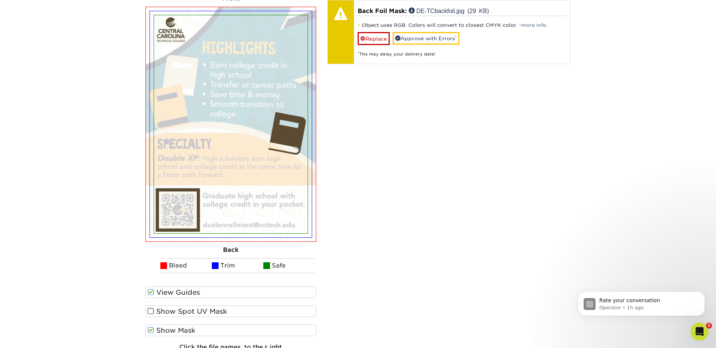
click at [150, 329] on span at bounding box center [151, 330] width 6 height 7
click at [0, 0] on input "Show Mask" at bounding box center [0, 0] width 0 height 0
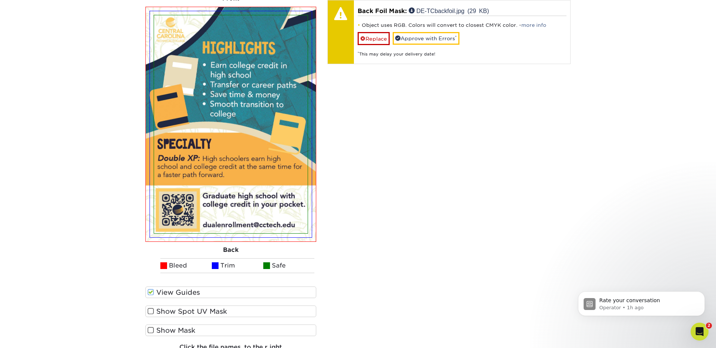
click at [150, 329] on span at bounding box center [151, 330] width 6 height 7
click at [0, 0] on input "Show Mask" at bounding box center [0, 0] width 0 height 0
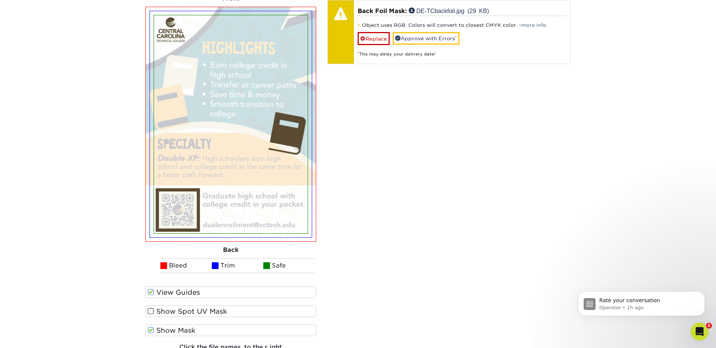
click at [150, 329] on span at bounding box center [151, 330] width 6 height 7
click at [0, 0] on input "Show Mask" at bounding box center [0, 0] width 0 height 0
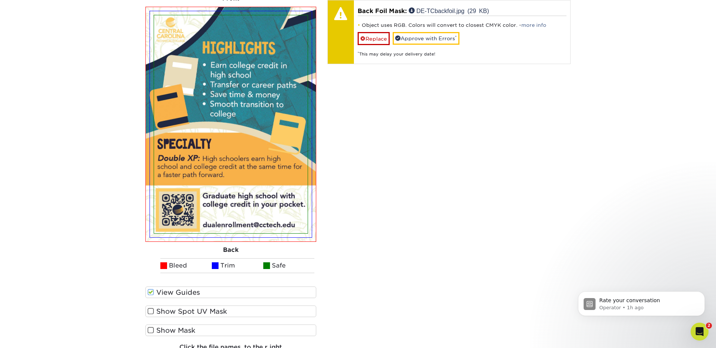
click at [150, 329] on span at bounding box center [151, 330] width 6 height 7
click at [0, 0] on input "Show Mask" at bounding box center [0, 0] width 0 height 0
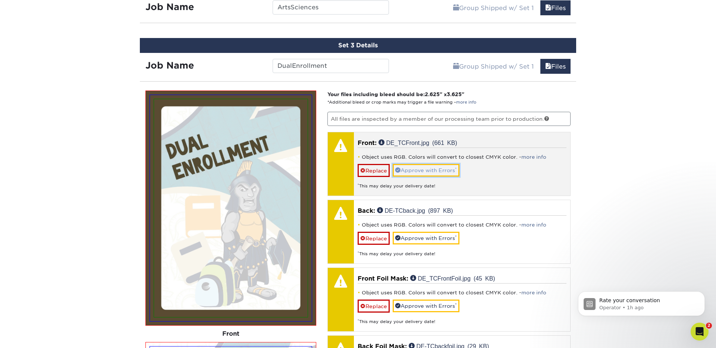
click at [417, 173] on link "Approve with Errors *" at bounding box center [425, 170] width 67 height 13
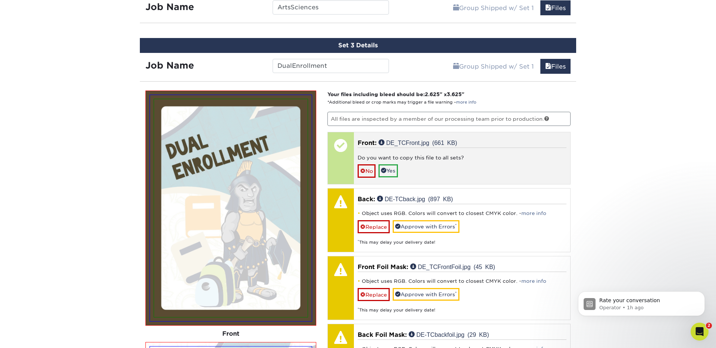
scroll to position [605, 0]
click at [368, 171] on link "No" at bounding box center [366, 170] width 18 height 13
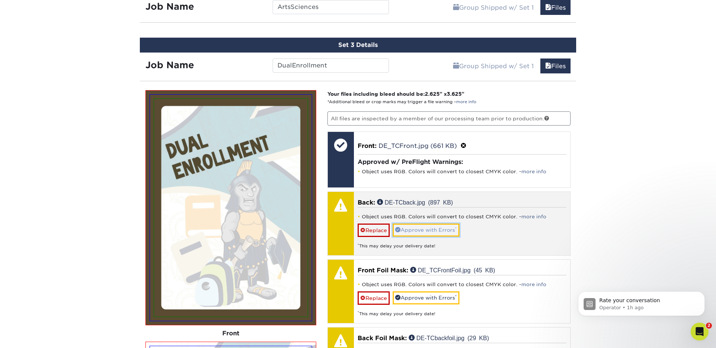
click at [405, 230] on link "Approve with Errors *" at bounding box center [425, 230] width 67 height 13
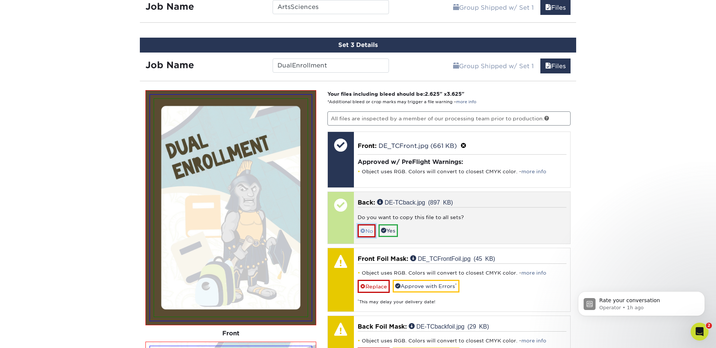
click at [366, 230] on link "No" at bounding box center [366, 230] width 18 height 13
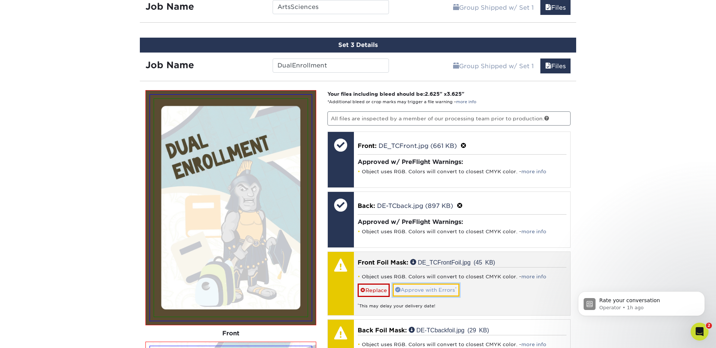
click at [410, 290] on link "Approve with Errors *" at bounding box center [425, 290] width 67 height 13
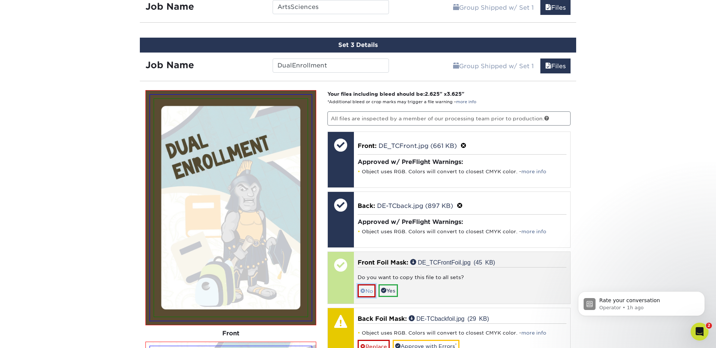
click at [364, 289] on link "No" at bounding box center [366, 290] width 18 height 13
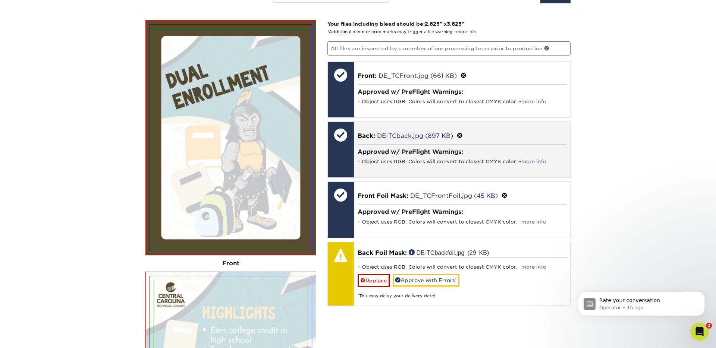
scroll to position [685, 0]
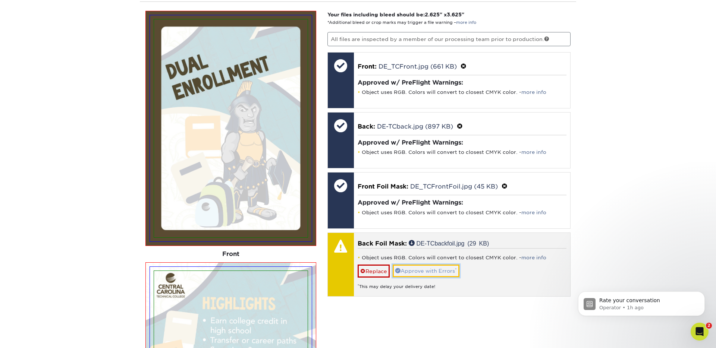
click at [424, 270] on link "Approve with Errors *" at bounding box center [425, 271] width 67 height 13
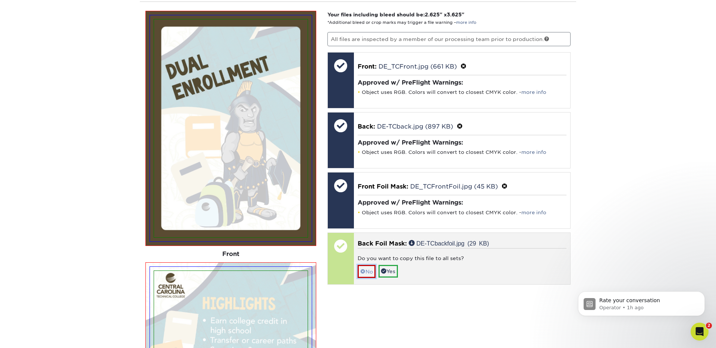
click at [367, 271] on link "No" at bounding box center [366, 271] width 18 height 13
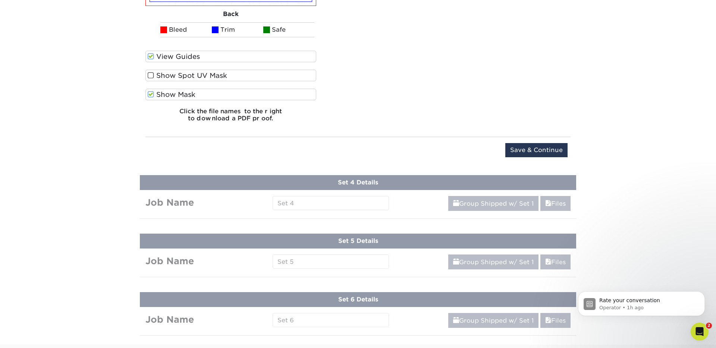
scroll to position [1180, 0]
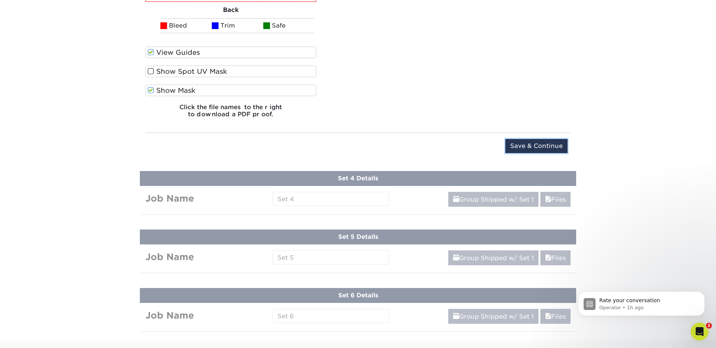
click at [548, 147] on input "Save & Continue" at bounding box center [536, 146] width 62 height 14
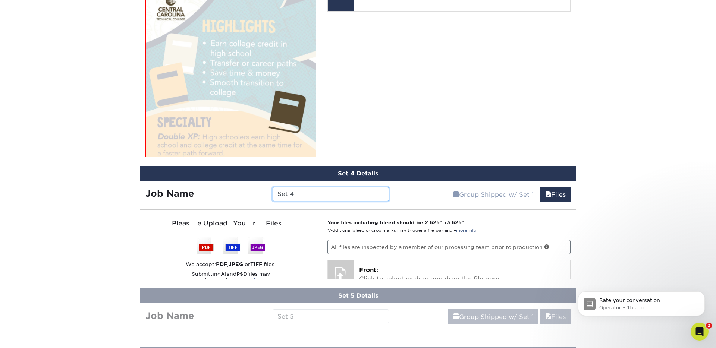
scroll to position [555, 0]
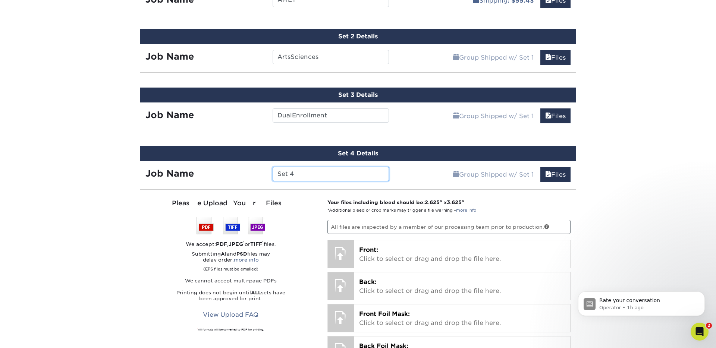
drag, startPoint x: 297, startPoint y: 175, endPoint x: 276, endPoint y: 174, distance: 21.2
click at [276, 174] on input "Set 4" at bounding box center [330, 174] width 116 height 14
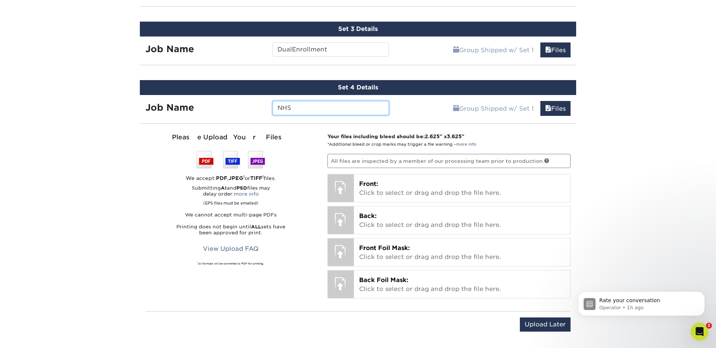
scroll to position [622, 0]
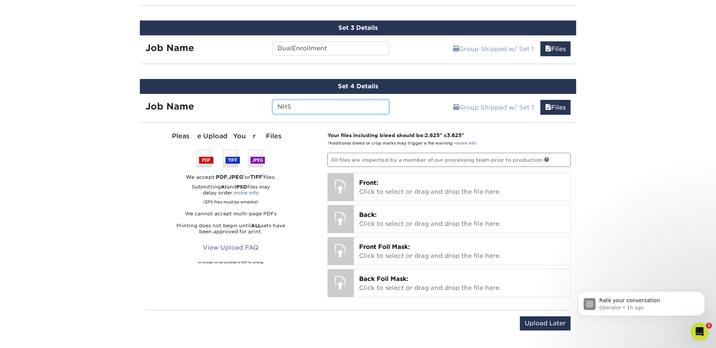
type input "NHS"
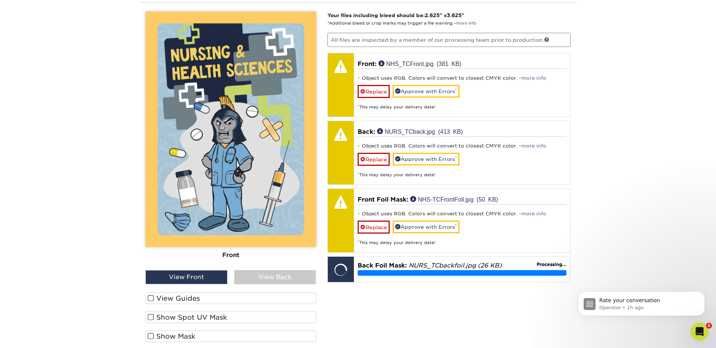
scroll to position [743, 0]
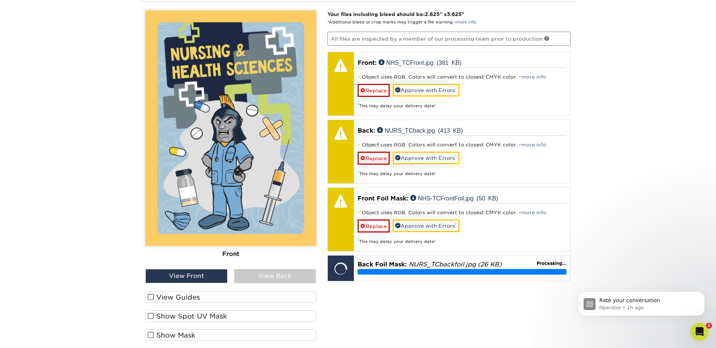
click at [150, 297] on span at bounding box center [151, 297] width 6 height 7
click at [0, 0] on input "View Guides" at bounding box center [0, 0] width 0 height 0
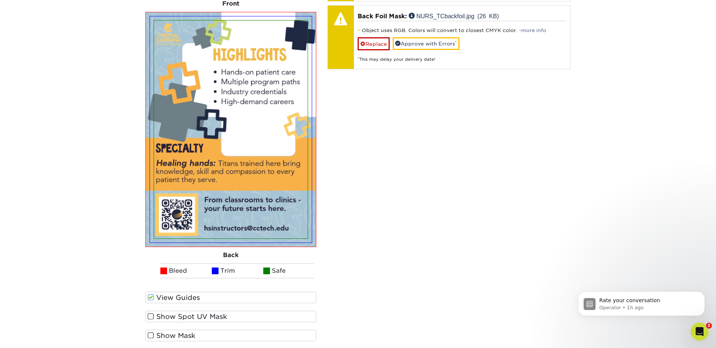
scroll to position [998, 0]
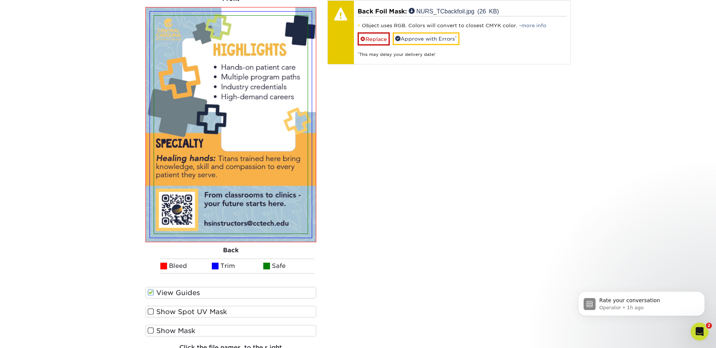
click at [149, 331] on span at bounding box center [151, 330] width 6 height 7
click at [0, 0] on input "Show Mask" at bounding box center [0, 0] width 0 height 0
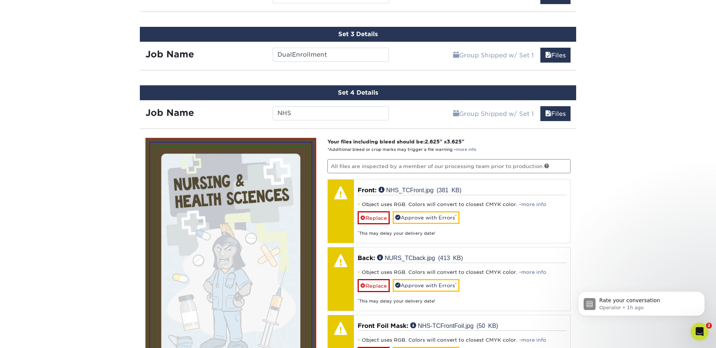
scroll to position [633, 0]
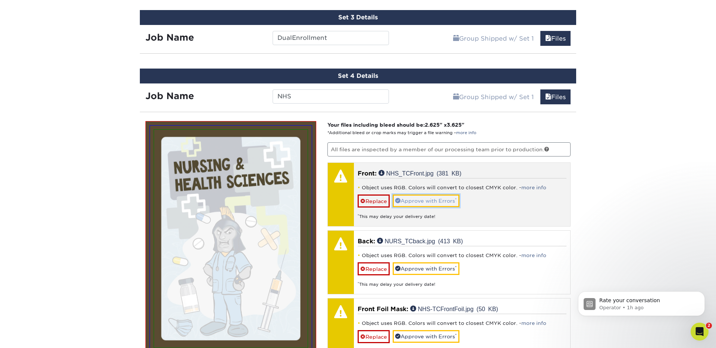
click at [404, 200] on link "Approve with Errors *" at bounding box center [425, 201] width 67 height 13
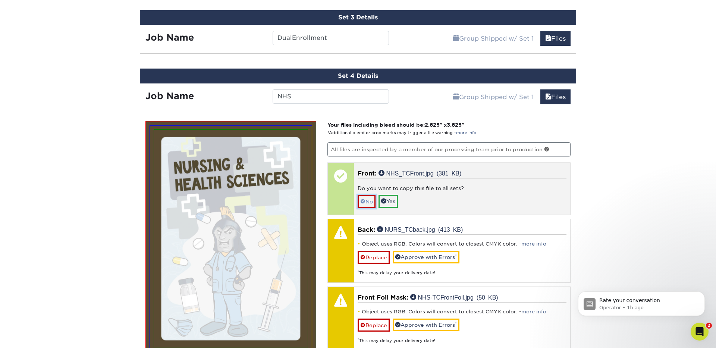
click at [371, 202] on link "No" at bounding box center [366, 201] width 18 height 13
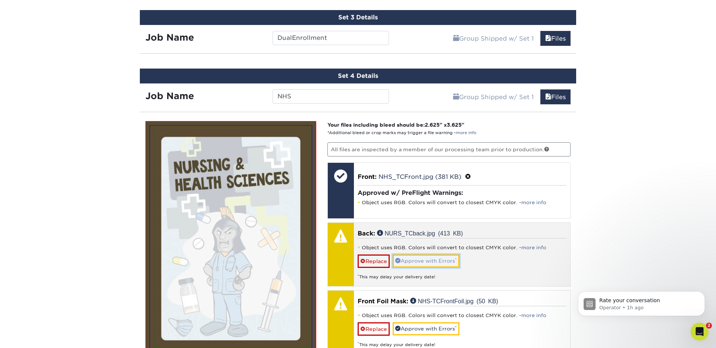
click at [408, 262] on link "Approve with Errors *" at bounding box center [425, 261] width 67 height 13
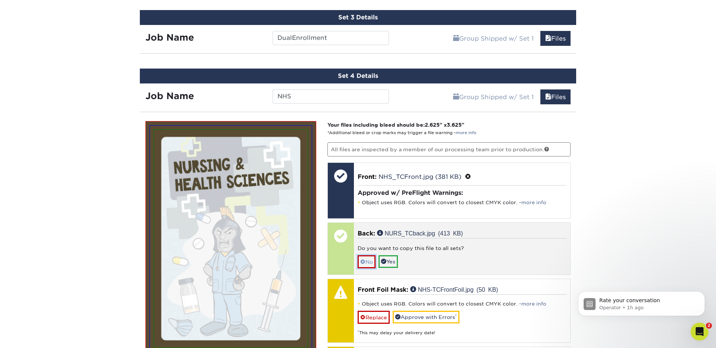
click at [364, 261] on span at bounding box center [362, 262] width 5 height 6
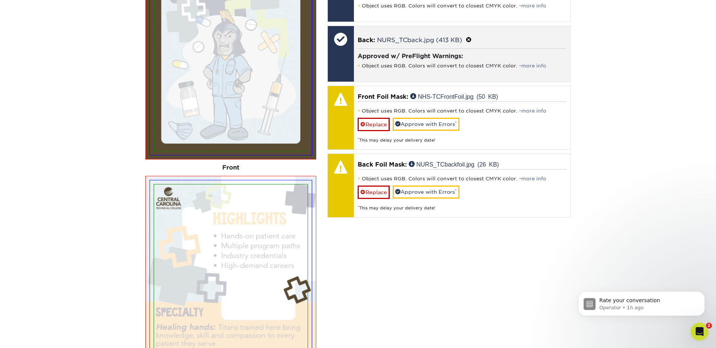
scroll to position [836, 0]
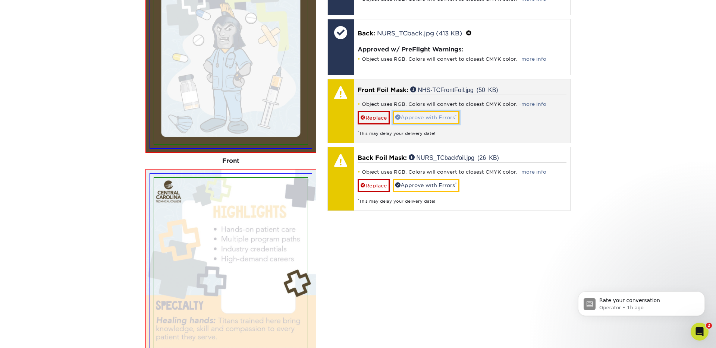
click at [418, 117] on link "Approve with Errors *" at bounding box center [425, 117] width 67 height 13
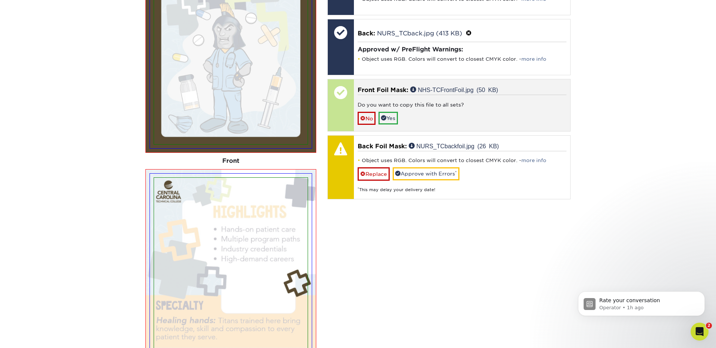
scroll to position [839, 0]
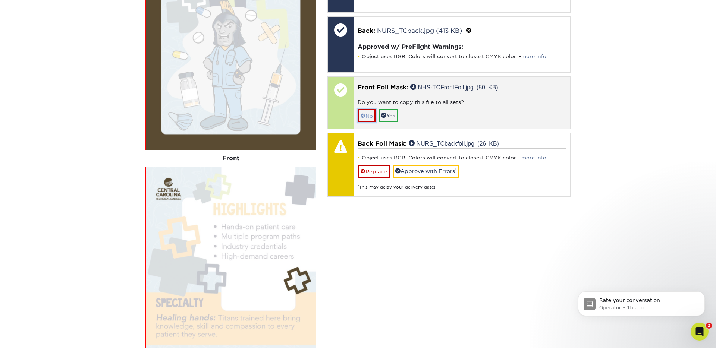
click at [367, 116] on link "No" at bounding box center [366, 115] width 18 height 13
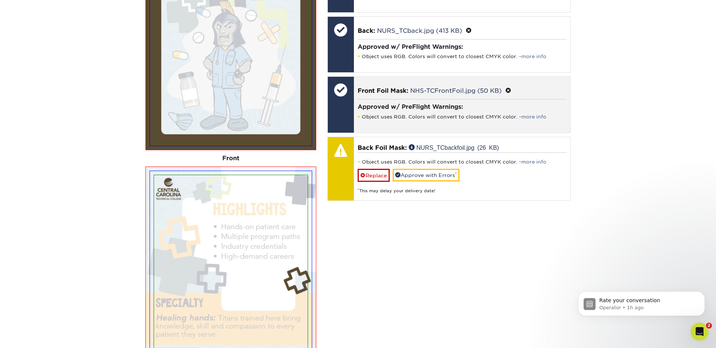
scroll to position [841, 0]
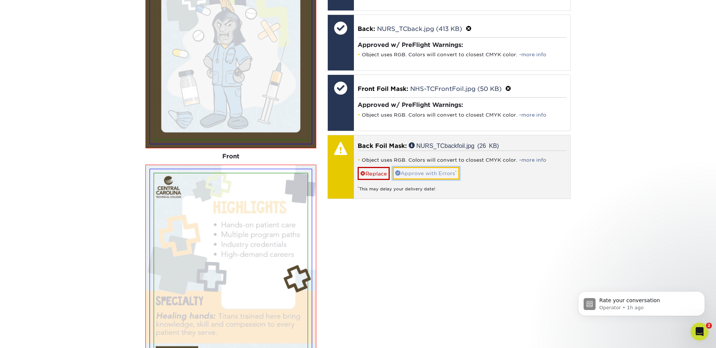
click at [405, 175] on link "Approve with Errors *" at bounding box center [425, 173] width 67 height 13
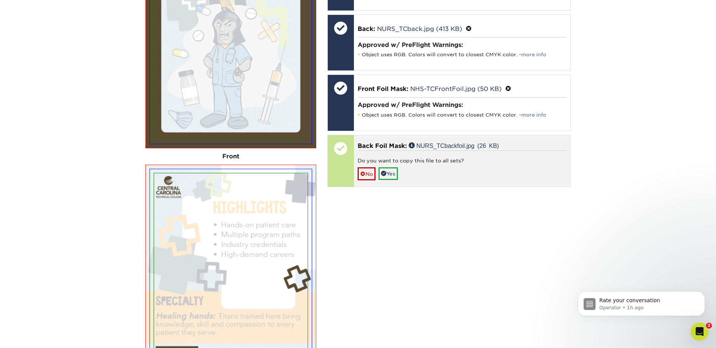
scroll to position [841, 0]
click at [360, 171] on span at bounding box center [362, 174] width 5 height 6
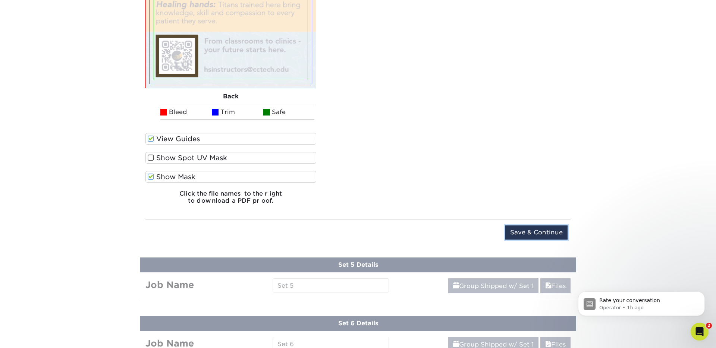
click at [536, 234] on input "Save & Continue" at bounding box center [536, 232] width 62 height 14
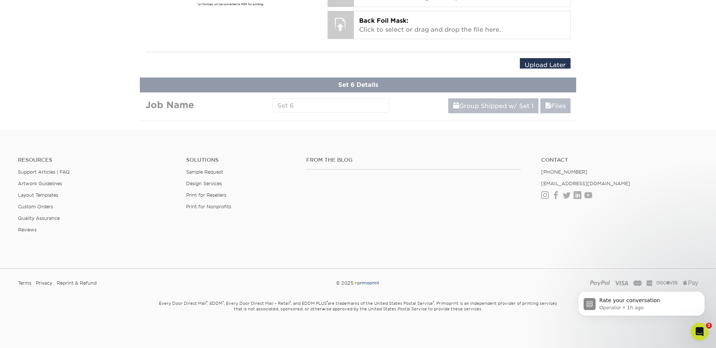
scroll to position [614, 0]
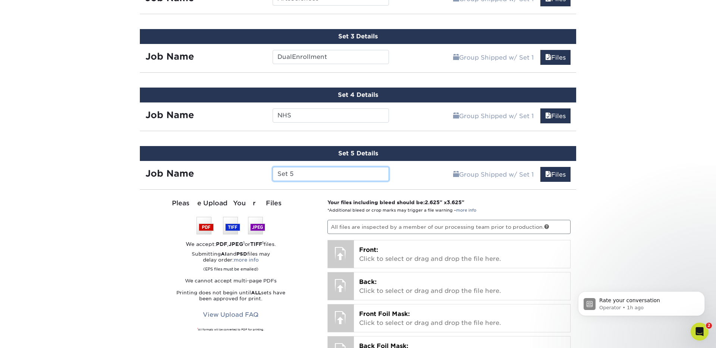
click at [267, 173] on div "Set 5" at bounding box center [330, 174] width 127 height 14
type input "ProStudies"
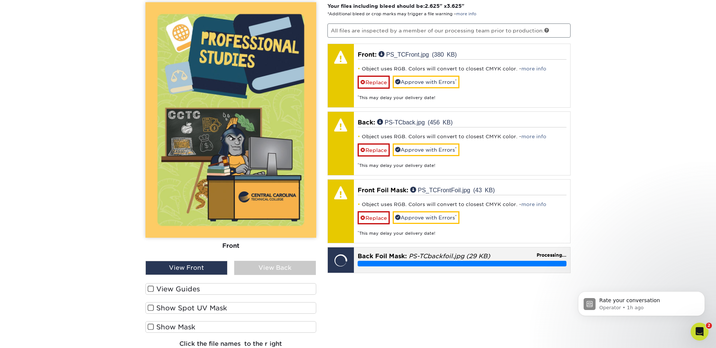
scroll to position [804, 0]
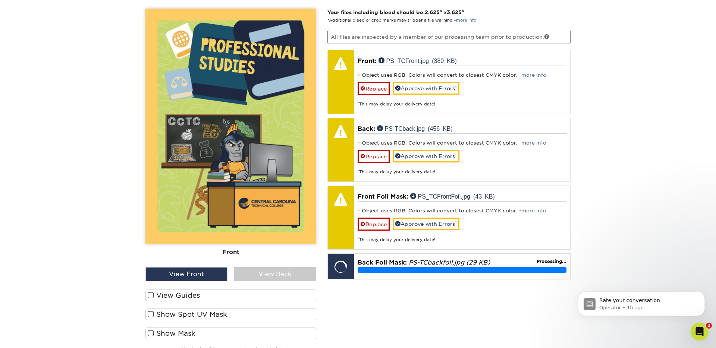
click at [150, 331] on span at bounding box center [151, 333] width 6 height 7
click at [0, 0] on input "Show Mask" at bounding box center [0, 0] width 0 height 0
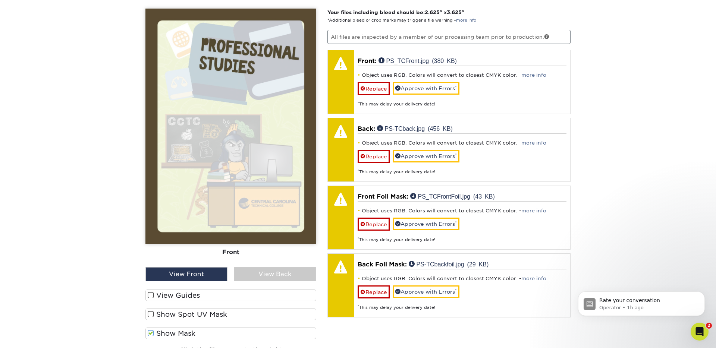
click at [260, 275] on div "View Back" at bounding box center [275, 274] width 82 height 14
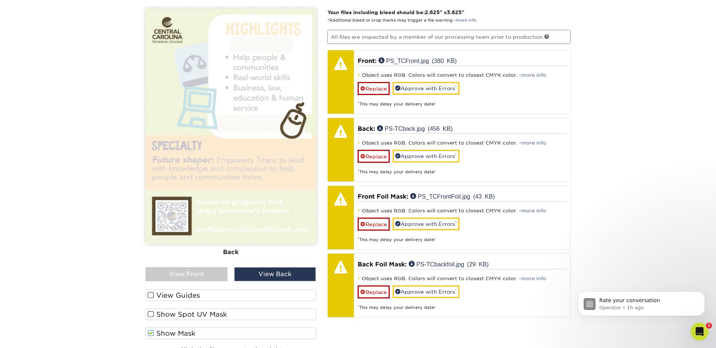
click at [201, 275] on div "View Front" at bounding box center [186, 274] width 82 height 14
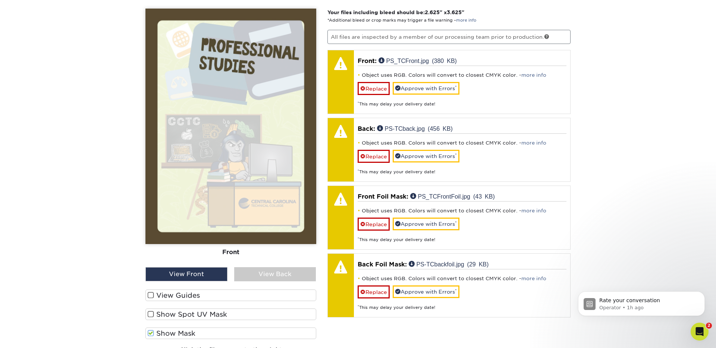
click at [151, 295] on span at bounding box center [151, 295] width 6 height 7
click at [0, 0] on input "View Guides" at bounding box center [0, 0] width 0 height 0
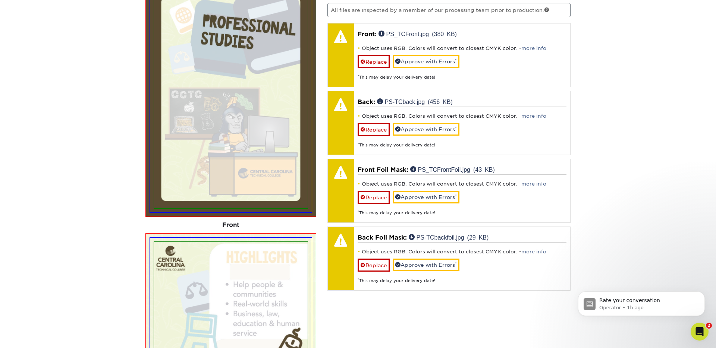
scroll to position [773, 0]
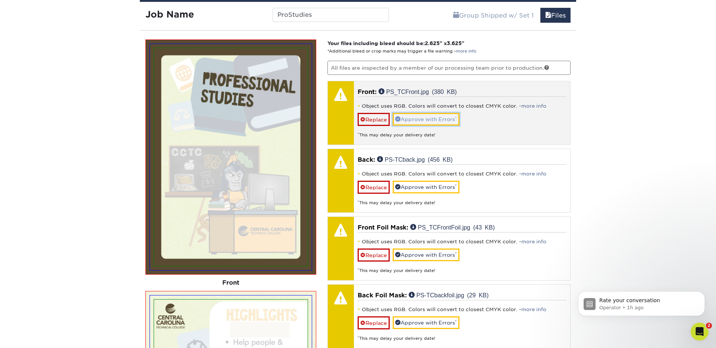
click at [433, 118] on link "Approve with Errors *" at bounding box center [425, 119] width 67 height 13
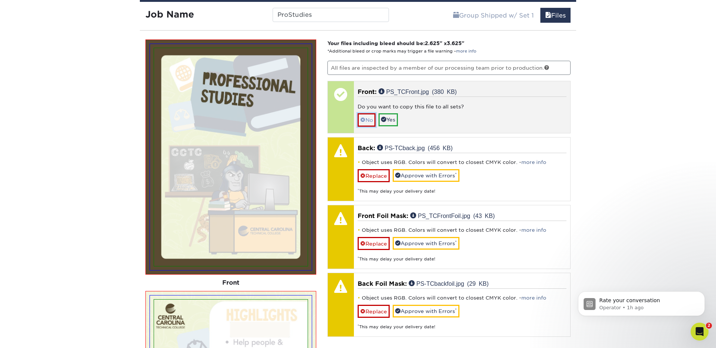
click at [365, 121] on link "No" at bounding box center [366, 119] width 18 height 13
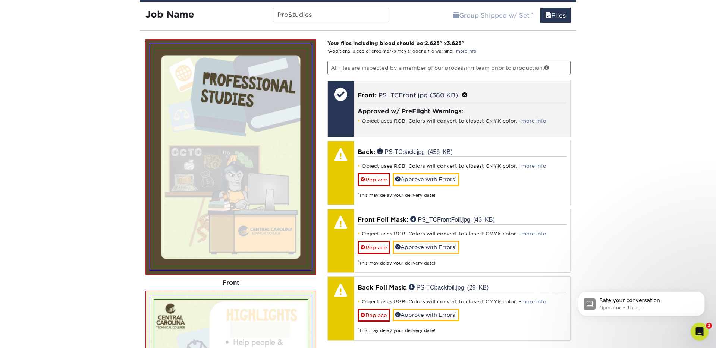
scroll to position [773, 0]
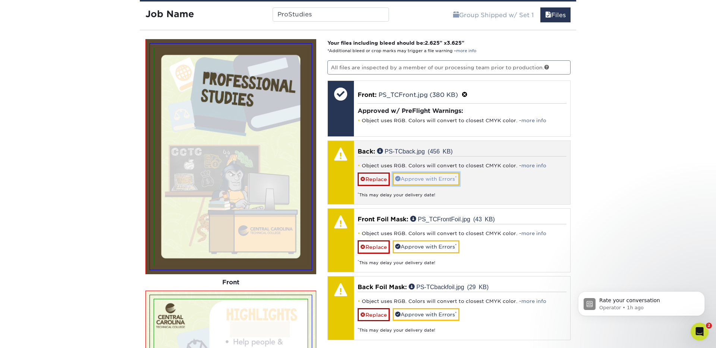
click at [419, 179] on link "Approve with Errors *" at bounding box center [425, 179] width 67 height 13
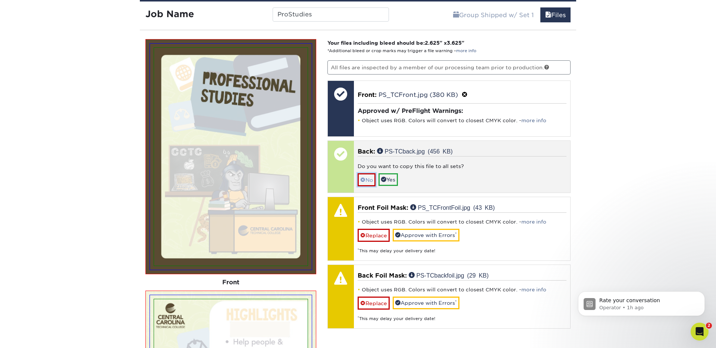
click at [369, 180] on link "No" at bounding box center [366, 179] width 18 height 13
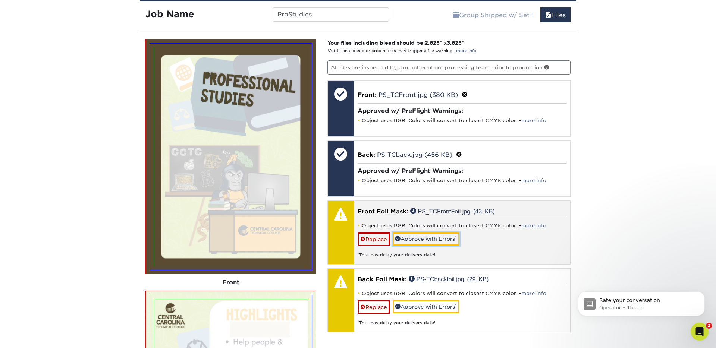
click at [430, 237] on link "Approve with Errors *" at bounding box center [425, 239] width 67 height 13
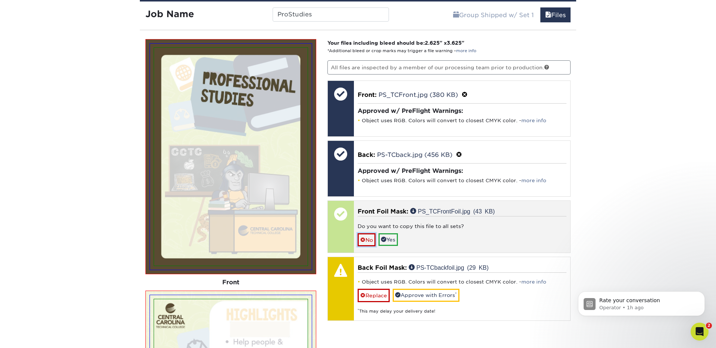
click at [364, 239] on span at bounding box center [362, 240] width 5 height 6
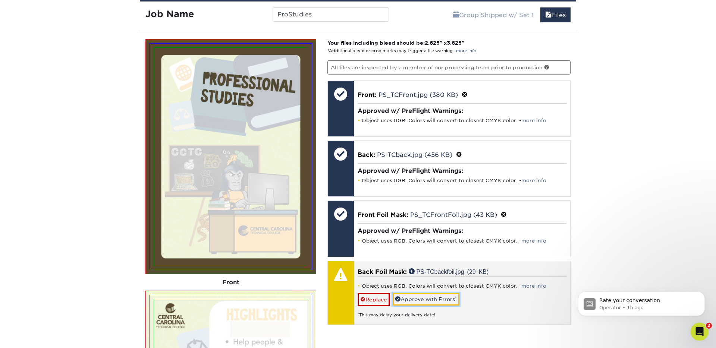
click at [425, 300] on link "Approve with Errors *" at bounding box center [425, 299] width 67 height 13
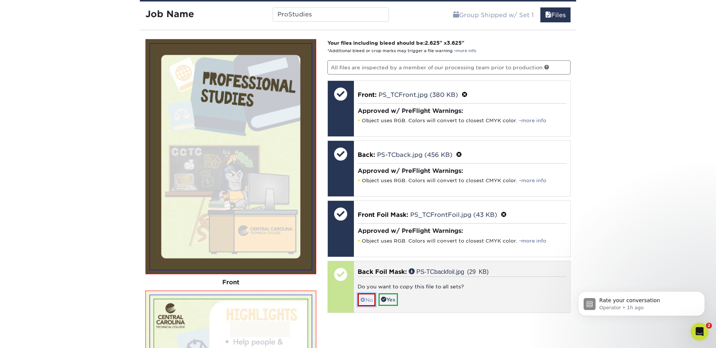
click at [367, 299] on link "No" at bounding box center [366, 299] width 18 height 13
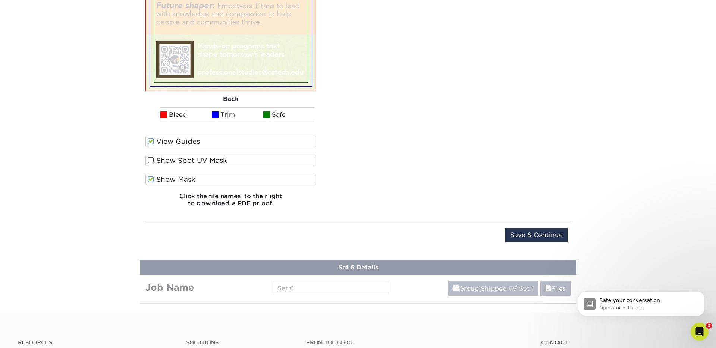
scroll to position [1209, 0]
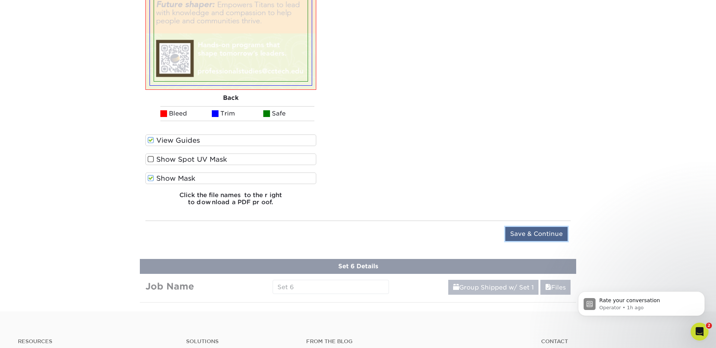
click at [519, 235] on input "Save & Continue" at bounding box center [536, 234] width 62 height 14
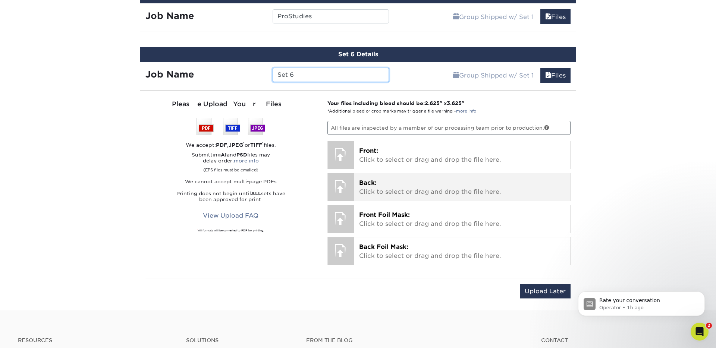
scroll to position [772, 0]
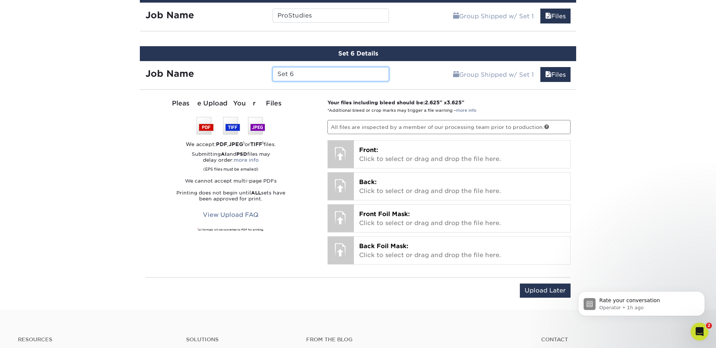
drag, startPoint x: 302, startPoint y: 73, endPoint x: 255, endPoint y: 76, distance: 47.0
click at [255, 76] on div "Job Name Set 6" at bounding box center [267, 74] width 255 height 14
type input "WFD"
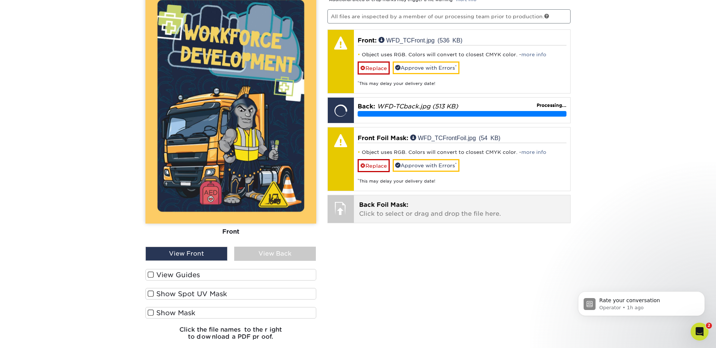
scroll to position [884, 0]
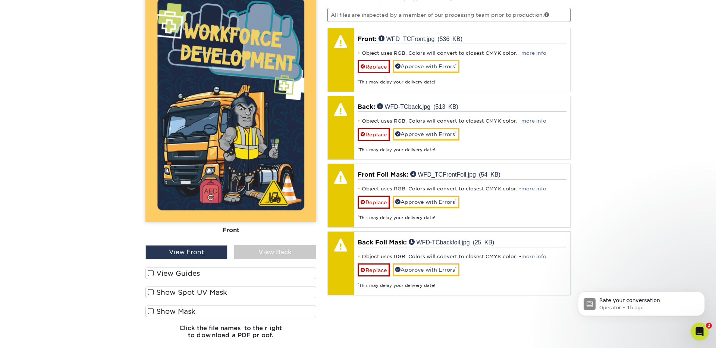
click at [151, 274] on span at bounding box center [151, 273] width 6 height 7
click at [0, 0] on input "View Guides" at bounding box center [0, 0] width 0 height 0
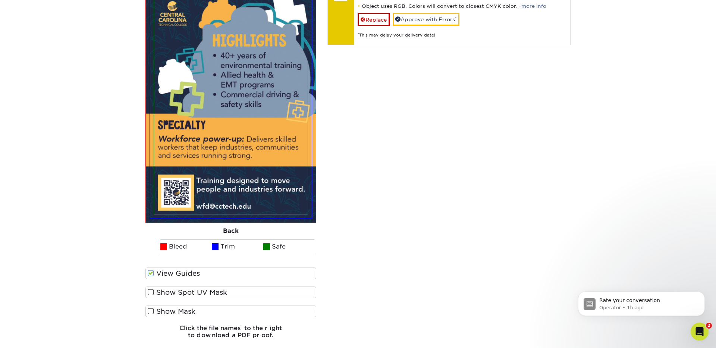
click at [151, 310] on span at bounding box center [151, 311] width 6 height 7
click at [0, 0] on input "Show Mask" at bounding box center [0, 0] width 0 height 0
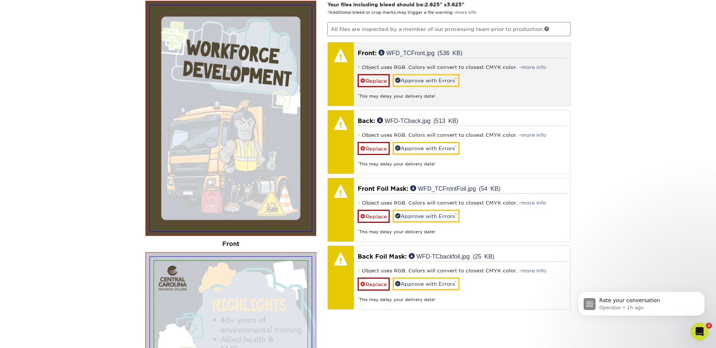
scroll to position [869, 0]
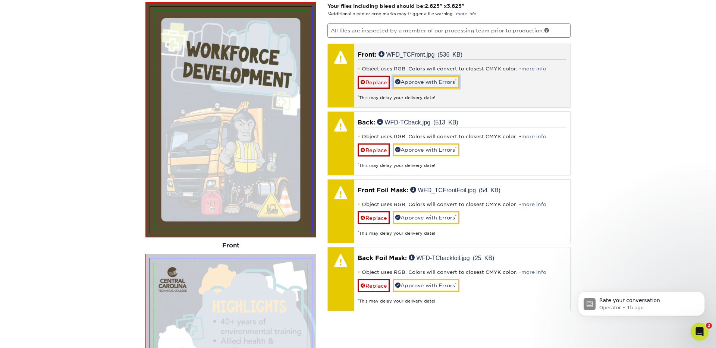
click at [418, 82] on link "Approve with Errors *" at bounding box center [425, 82] width 67 height 13
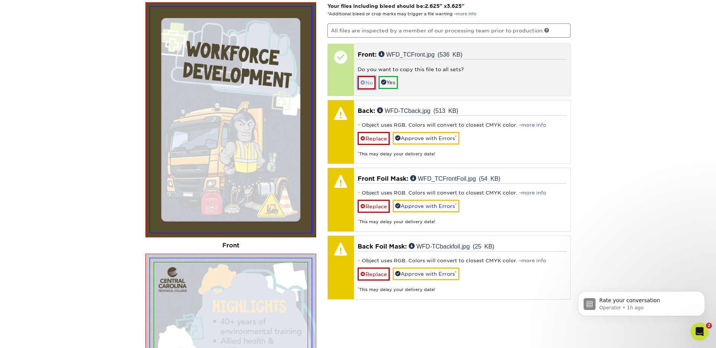
click at [364, 83] on link "No" at bounding box center [366, 82] width 18 height 13
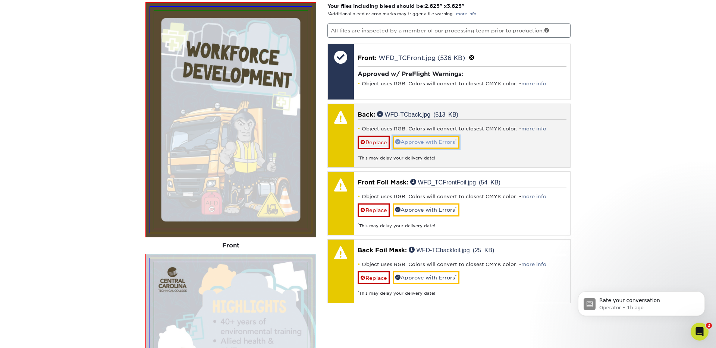
click at [407, 142] on link "Approve with Errors *" at bounding box center [425, 142] width 67 height 13
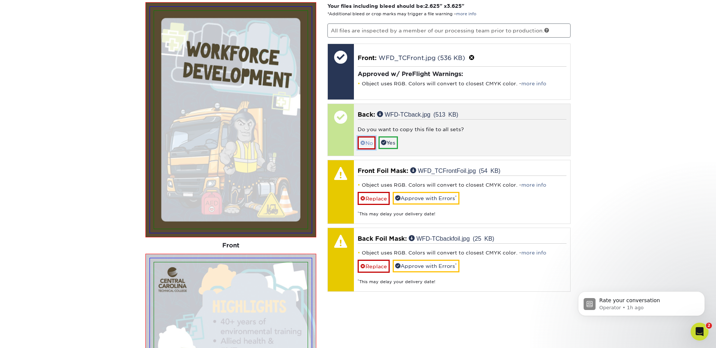
click at [369, 144] on link "No" at bounding box center [366, 142] width 18 height 13
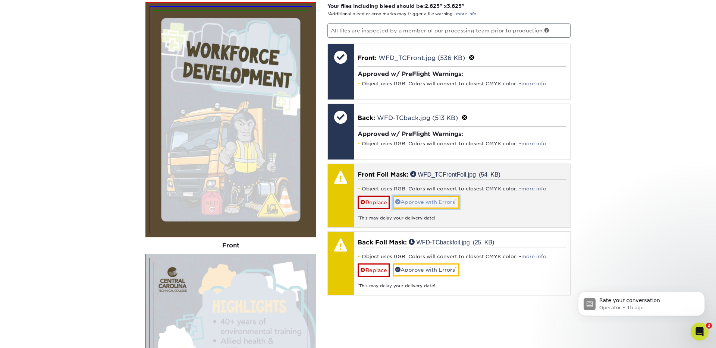
click at [410, 200] on link "Approve with Errors *" at bounding box center [425, 202] width 67 height 13
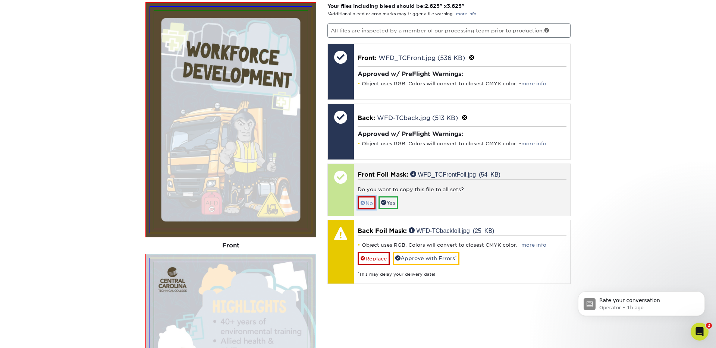
click at [365, 204] on link "No" at bounding box center [366, 202] width 18 height 13
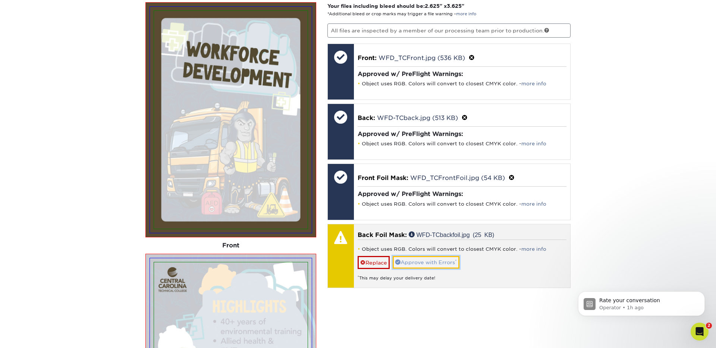
click at [409, 264] on link "Approve with Errors *" at bounding box center [425, 262] width 67 height 13
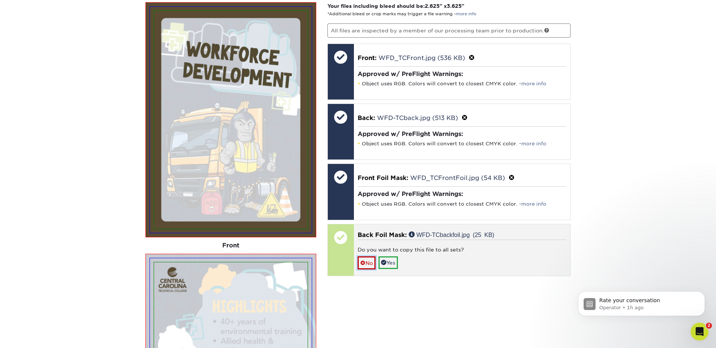
click at [371, 260] on link "No" at bounding box center [366, 262] width 18 height 13
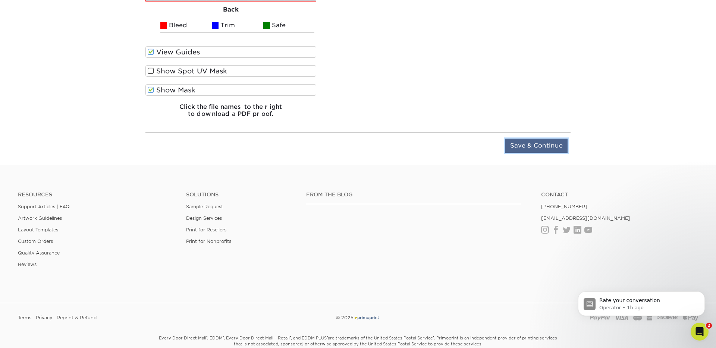
click at [516, 144] on input "Save & Continue" at bounding box center [536, 146] width 62 height 14
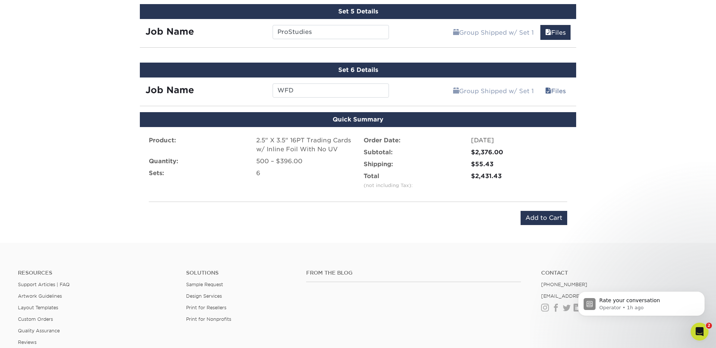
scroll to position [752, 0]
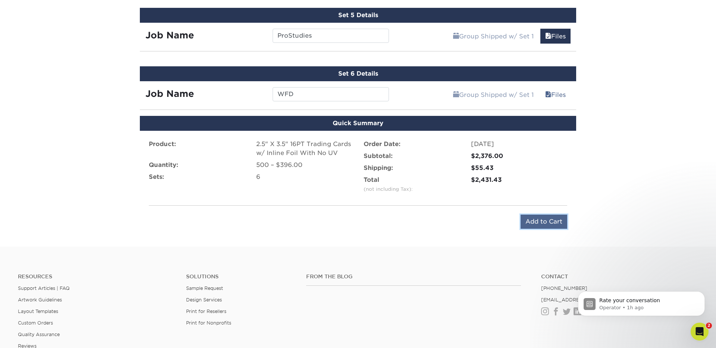
click at [540, 221] on input "Add to Cart" at bounding box center [543, 222] width 47 height 14
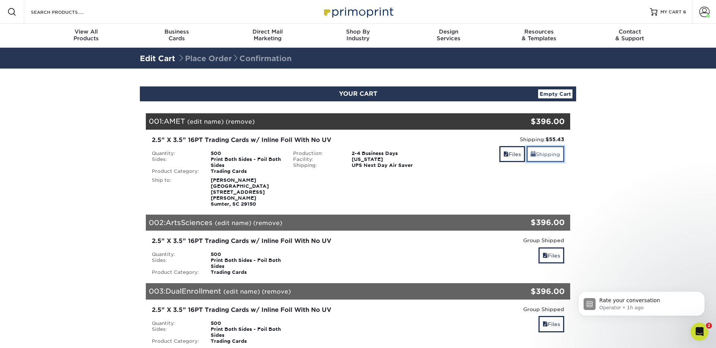
click at [539, 155] on link "Shipping" at bounding box center [545, 154] width 38 height 16
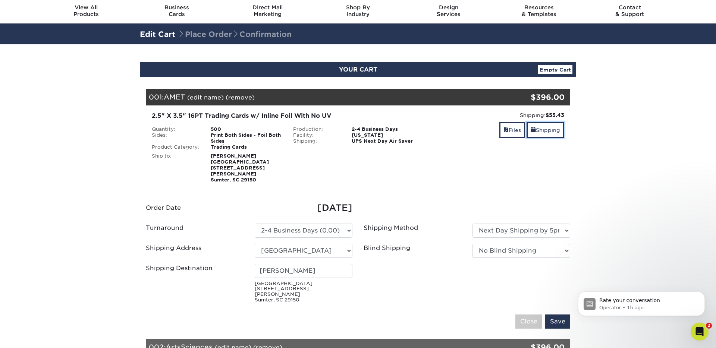
scroll to position [43, 0]
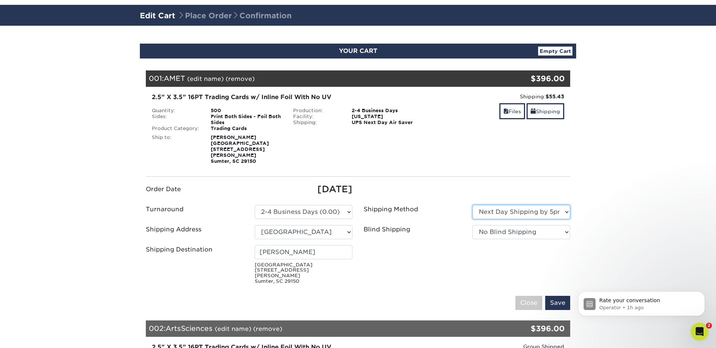
click at [478, 213] on select "Please Select Ground Shipping (+$18.86) 3 Day Shipping Service (+$35.10) 2 Day …" at bounding box center [521, 212] width 98 height 14
select select "01"
click at [472, 205] on select "Please Select Ground Shipping (+$18.86) 3 Day Shipping Service (+$35.10) 2 Day …" at bounding box center [521, 212] width 98 height 14
click at [557, 298] on input "Save" at bounding box center [557, 303] width 25 height 14
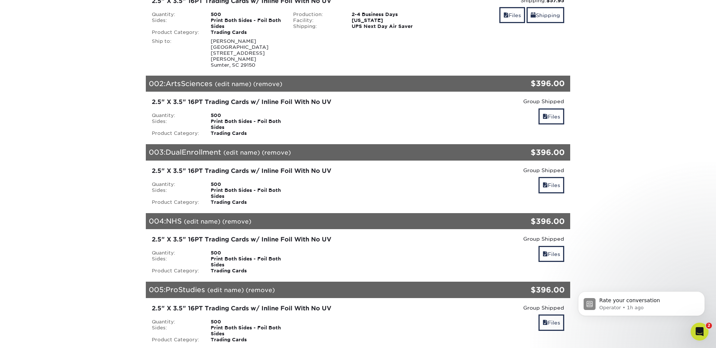
scroll to position [140, 0]
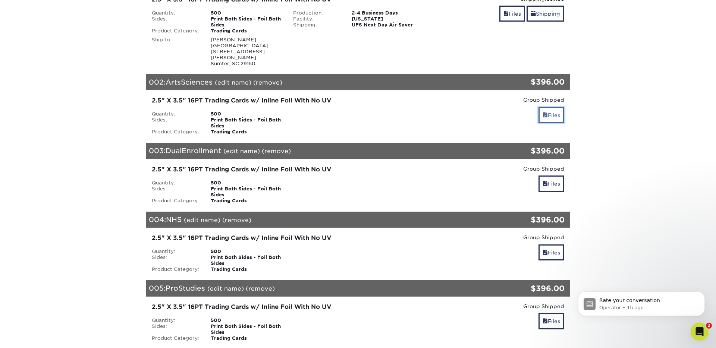
click at [549, 114] on link "Files" at bounding box center [551, 115] width 26 height 16
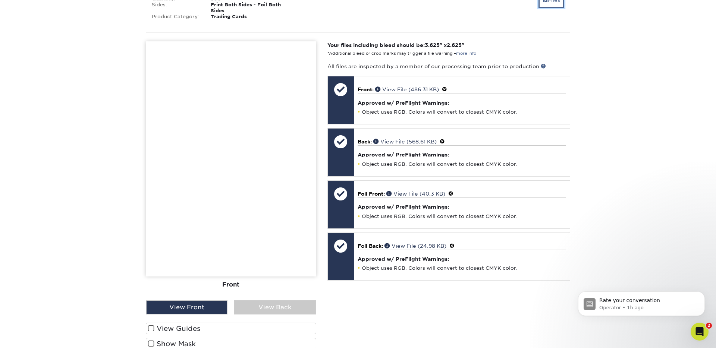
scroll to position [256, 0]
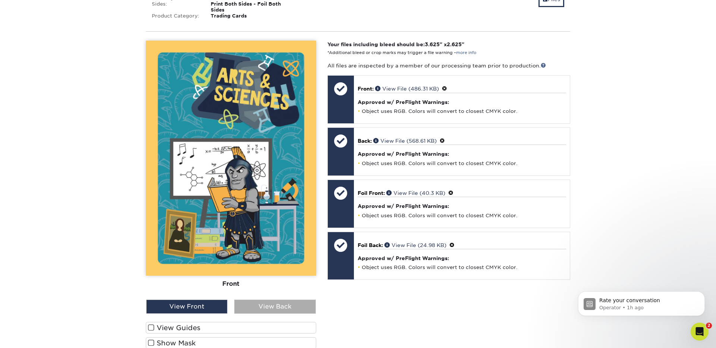
click at [274, 305] on div "View Back" at bounding box center [274, 307] width 81 height 14
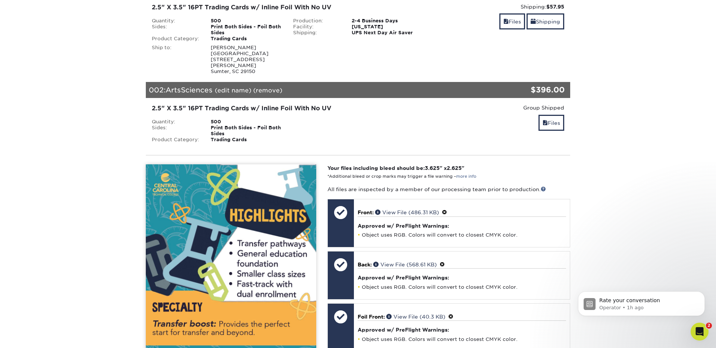
scroll to position [124, 0]
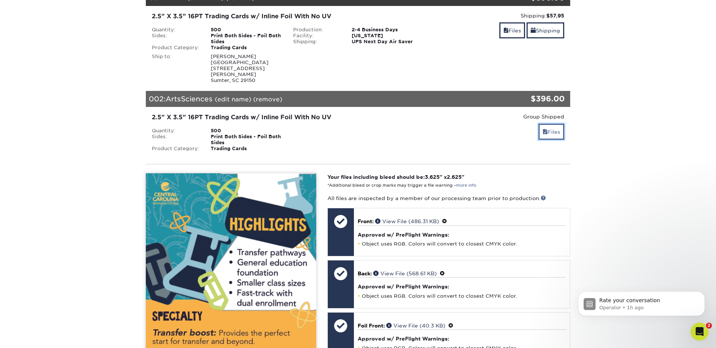
click at [549, 132] on link "Files" at bounding box center [551, 132] width 26 height 16
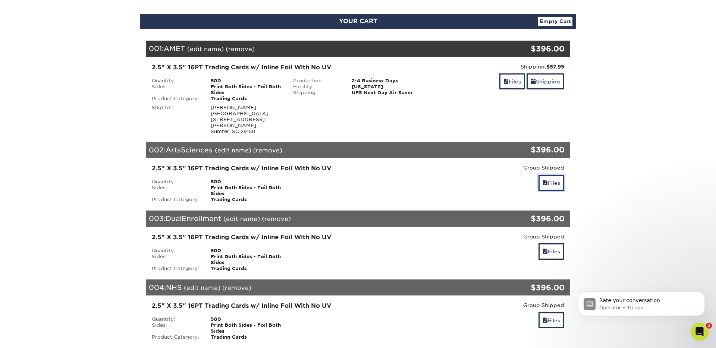
scroll to position [73, 0]
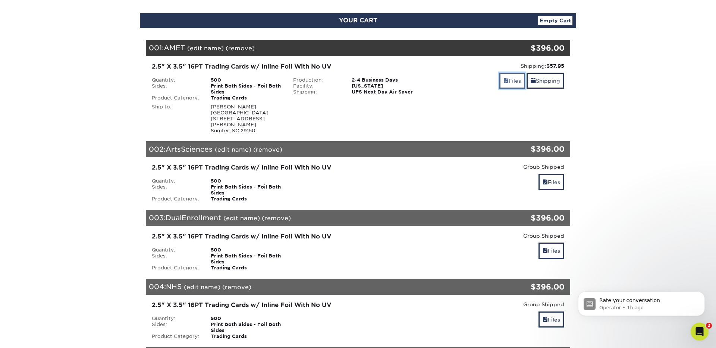
click at [511, 79] on link "Files" at bounding box center [512, 81] width 26 height 16
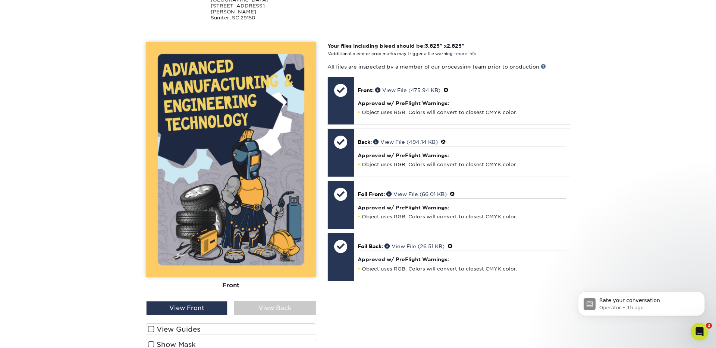
scroll to position [219, 0]
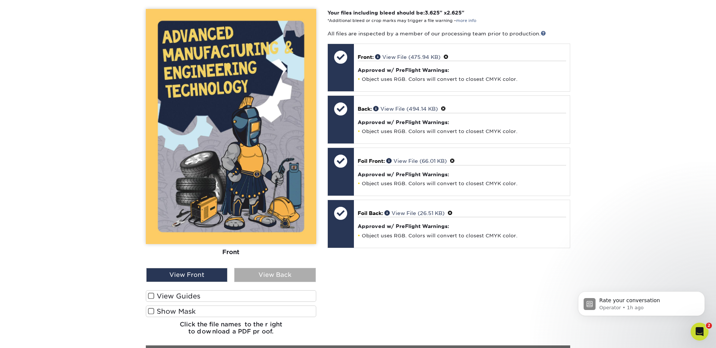
click at [285, 276] on div "View Back" at bounding box center [274, 275] width 81 height 14
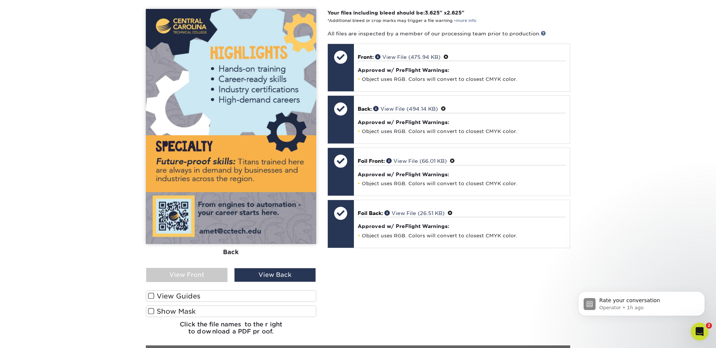
click at [153, 312] on span at bounding box center [151, 311] width 6 height 7
click at [0, 0] on input "Show Mask" at bounding box center [0, 0] width 0 height 0
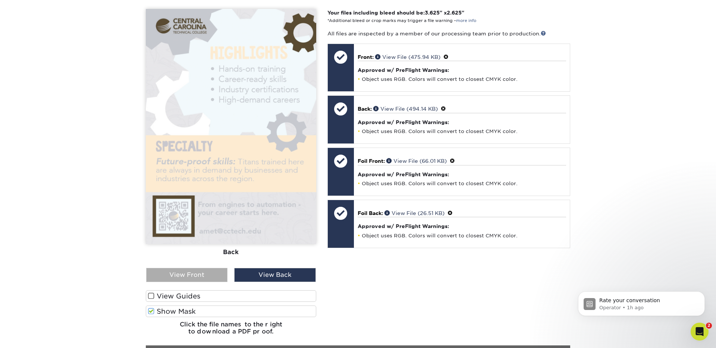
click at [208, 278] on div "View Front" at bounding box center [186, 275] width 81 height 14
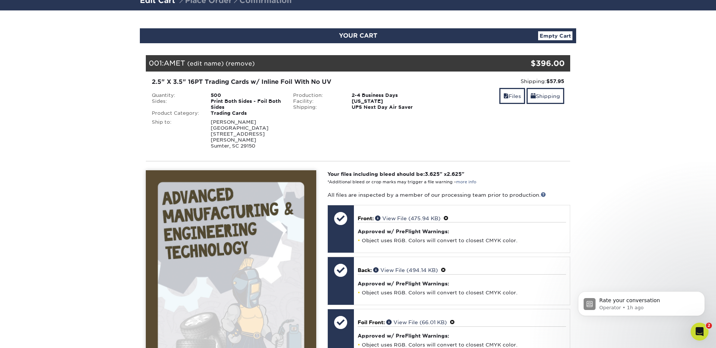
scroll to position [56, 0]
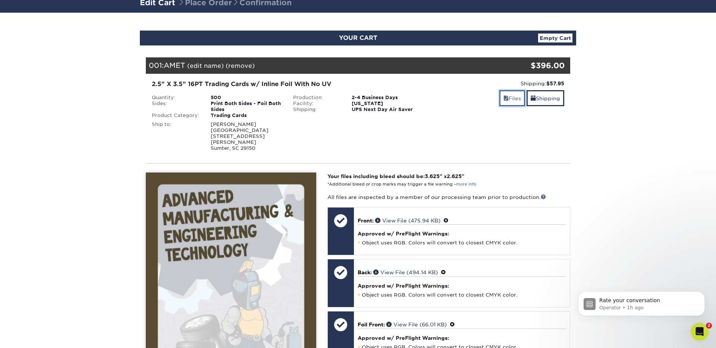
click at [506, 97] on link "Files" at bounding box center [512, 98] width 26 height 16
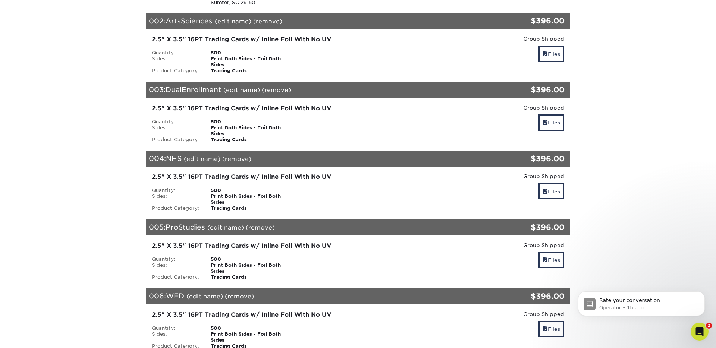
scroll to position [225, 0]
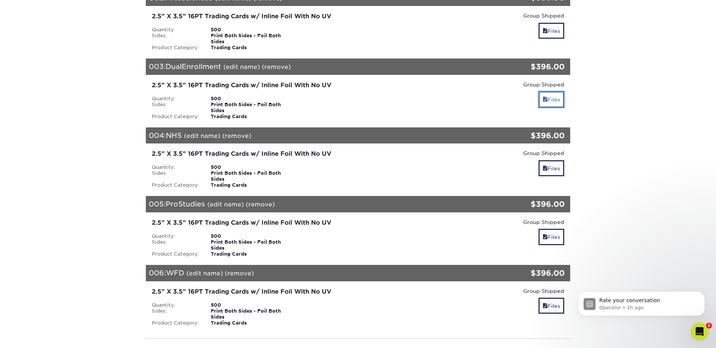
click at [544, 99] on span at bounding box center [544, 100] width 5 height 6
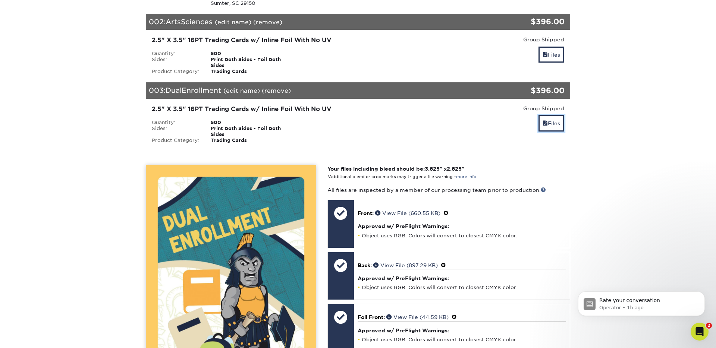
scroll to position [200, 0]
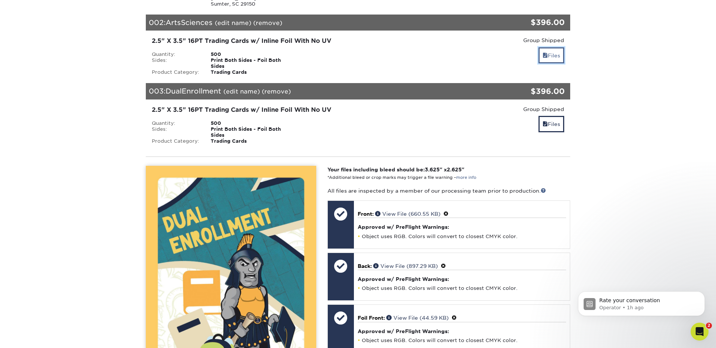
click at [552, 50] on link "Files" at bounding box center [551, 55] width 26 height 16
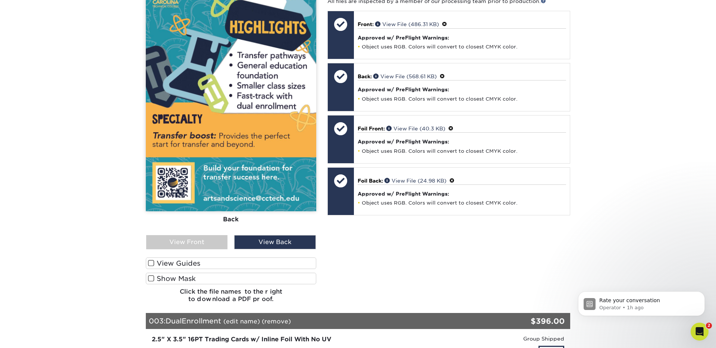
scroll to position [329, 0]
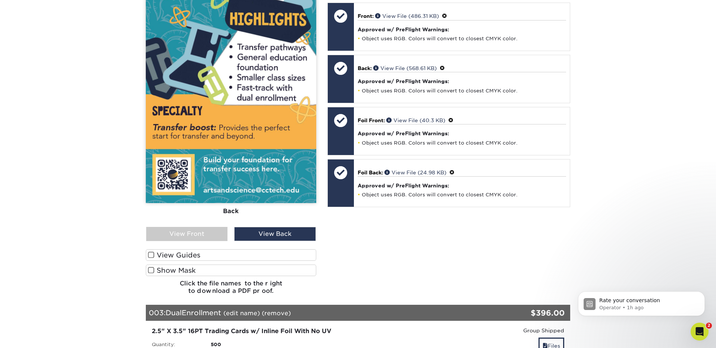
click at [149, 271] on span at bounding box center [151, 270] width 6 height 7
click at [0, 0] on input "Show Mask" at bounding box center [0, 0] width 0 height 0
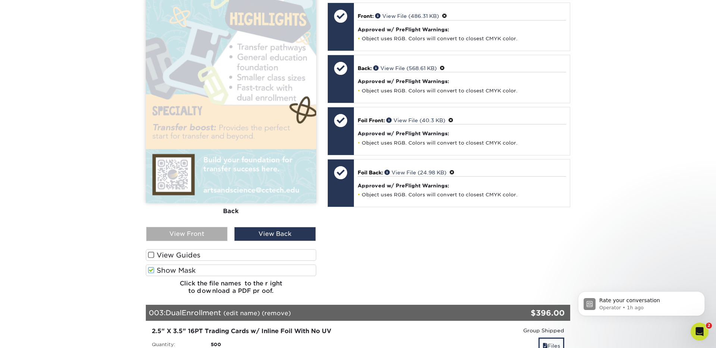
click at [196, 235] on div "View Front" at bounding box center [186, 234] width 81 height 14
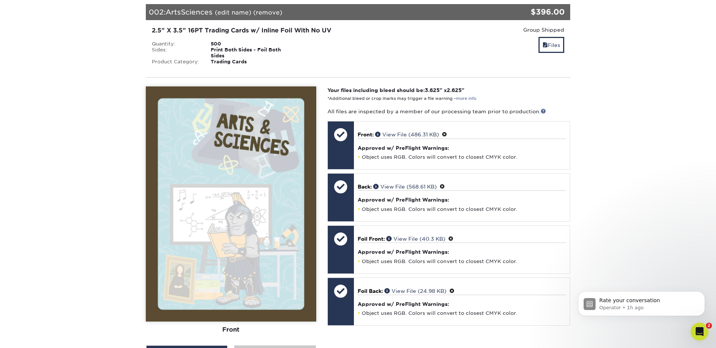
scroll to position [210, 0]
click at [549, 46] on link "Files" at bounding box center [551, 45] width 26 height 16
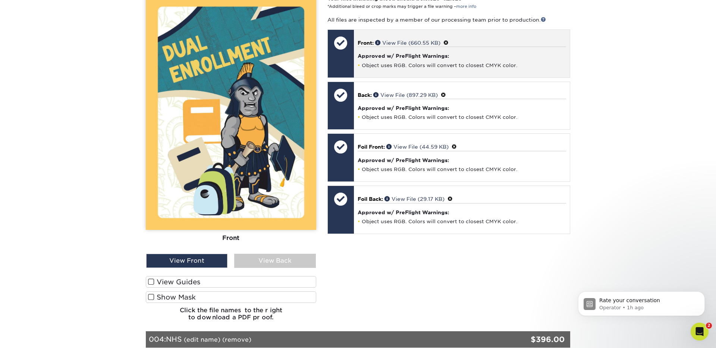
scroll to position [372, 0]
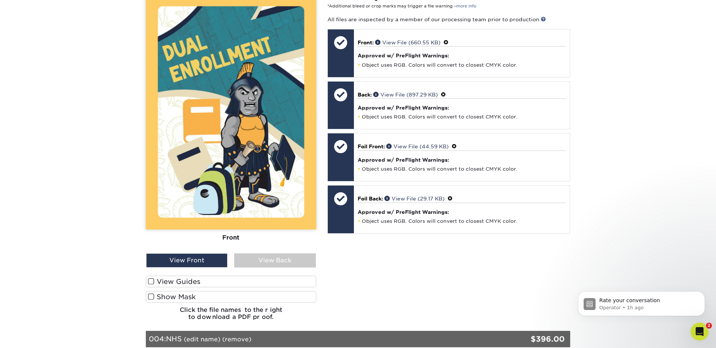
click at [150, 298] on span at bounding box center [151, 296] width 6 height 7
click at [0, 0] on input "Show Mask" at bounding box center [0, 0] width 0 height 0
click at [151, 283] on span at bounding box center [151, 281] width 6 height 7
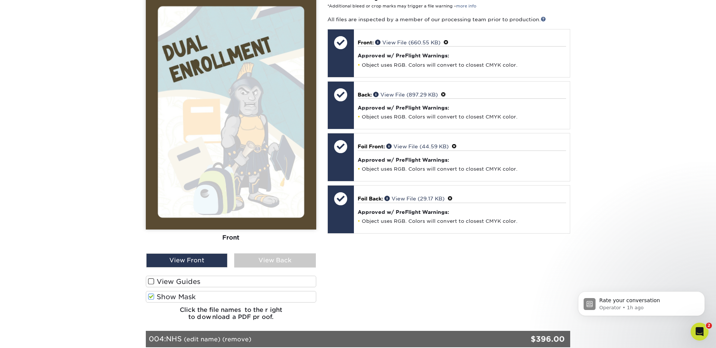
click at [0, 0] on input "View Guides" at bounding box center [0, 0] width 0 height 0
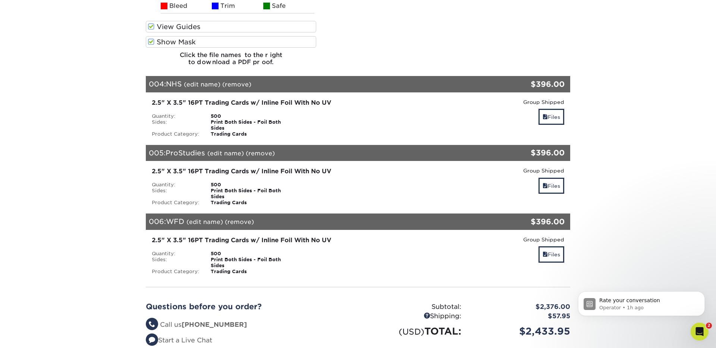
scroll to position [872, 0]
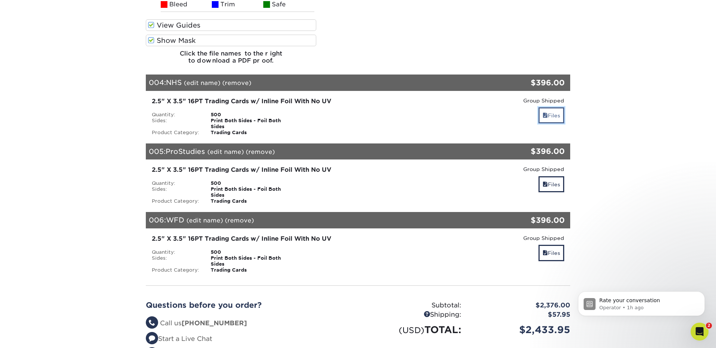
click at [547, 116] on link "Files" at bounding box center [551, 115] width 26 height 16
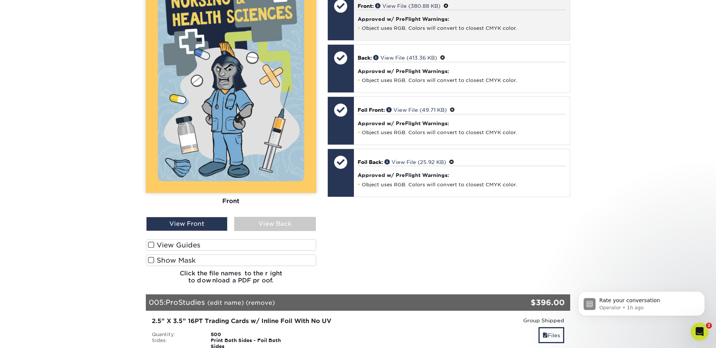
scroll to position [1096, 0]
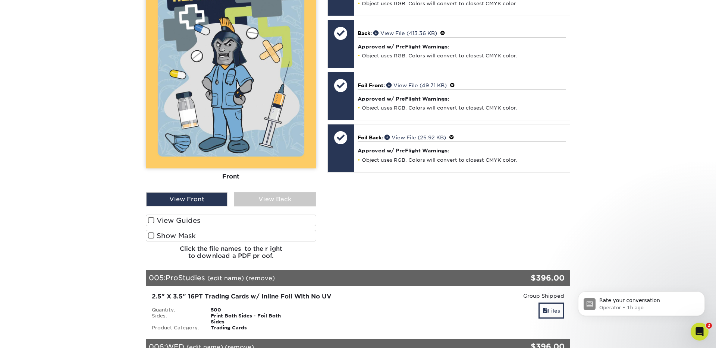
click at [151, 235] on span at bounding box center [151, 235] width 6 height 7
click at [0, 0] on input "Show Mask" at bounding box center [0, 0] width 0 height 0
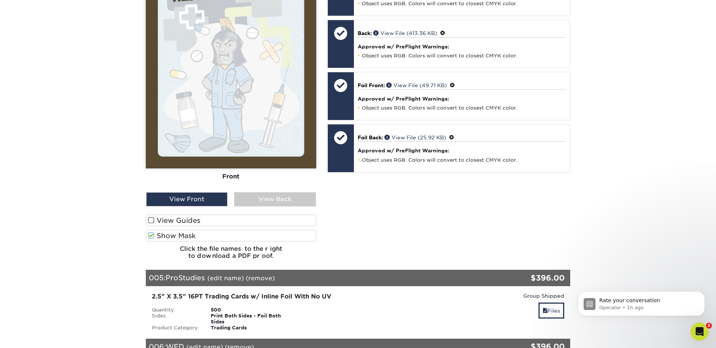
click at [151, 223] on span at bounding box center [151, 220] width 6 height 7
click at [0, 0] on input "View Guides" at bounding box center [0, 0] width 0 height 0
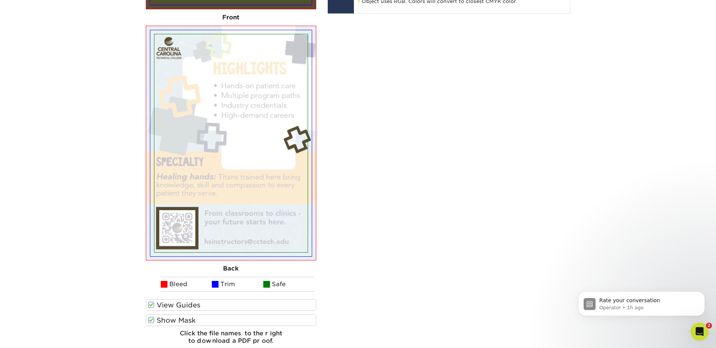
scroll to position [1255, 0]
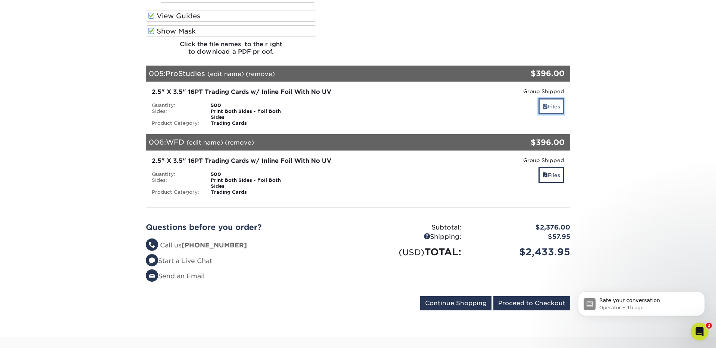
click at [545, 105] on span at bounding box center [544, 107] width 5 height 6
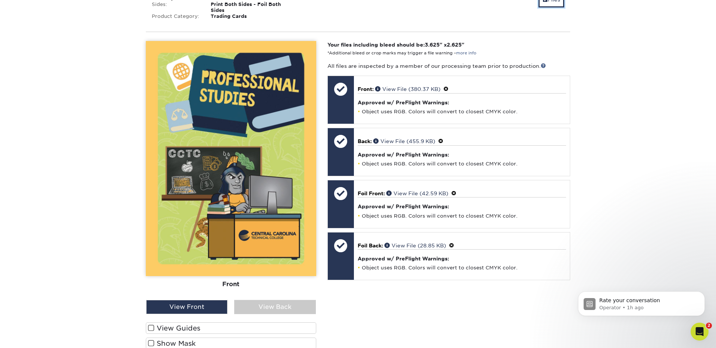
scroll to position [1714, 0]
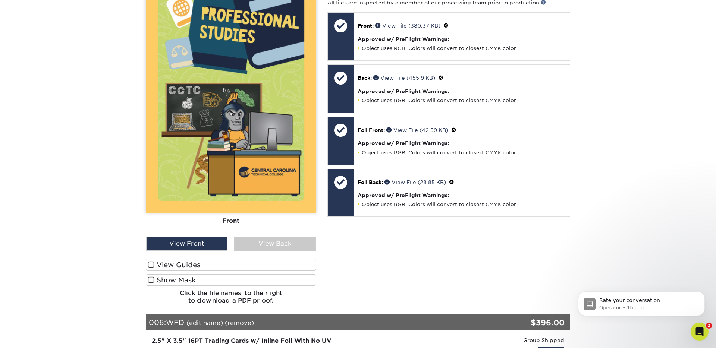
click at [151, 279] on span at bounding box center [151, 280] width 6 height 7
click at [0, 0] on input "Show Mask" at bounding box center [0, 0] width 0 height 0
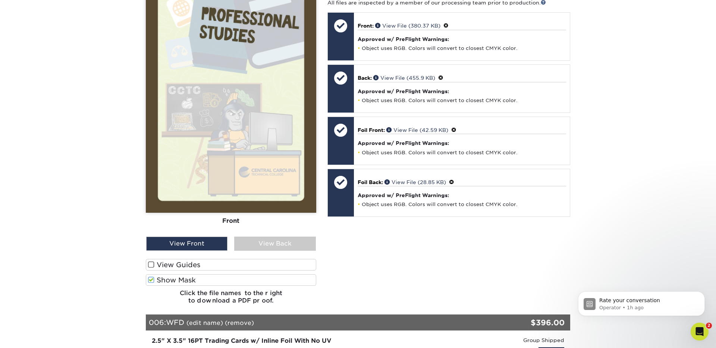
click at [151, 266] on span at bounding box center [151, 264] width 6 height 7
click at [0, 0] on input "View Guides" at bounding box center [0, 0] width 0 height 0
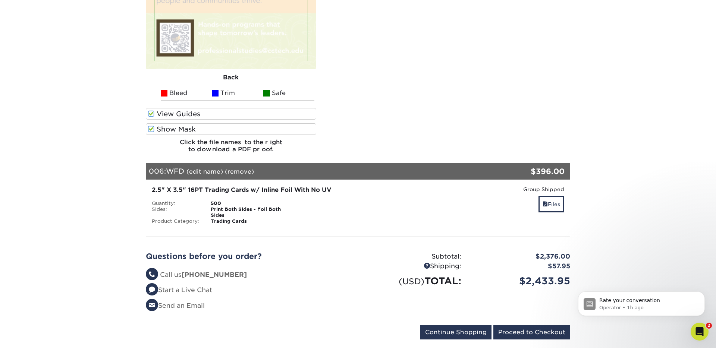
scroll to position [2113, 0]
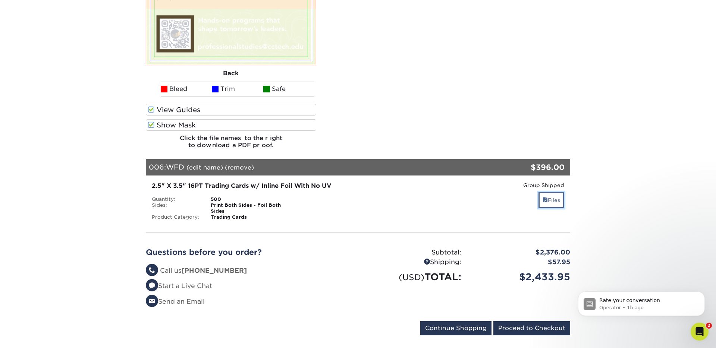
click at [562, 203] on link "Files" at bounding box center [551, 200] width 26 height 16
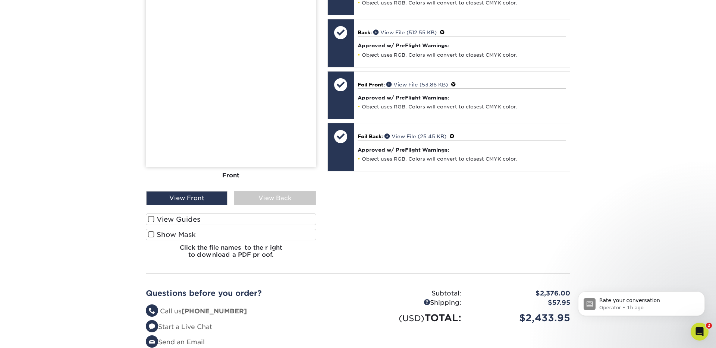
scroll to position [2425, 0]
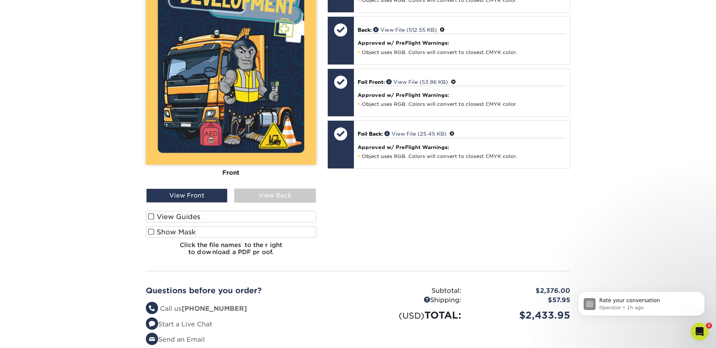
click at [152, 232] on span at bounding box center [151, 231] width 6 height 7
click at [0, 0] on input "Show Mask" at bounding box center [0, 0] width 0 height 0
click at [151, 219] on span at bounding box center [151, 216] width 6 height 7
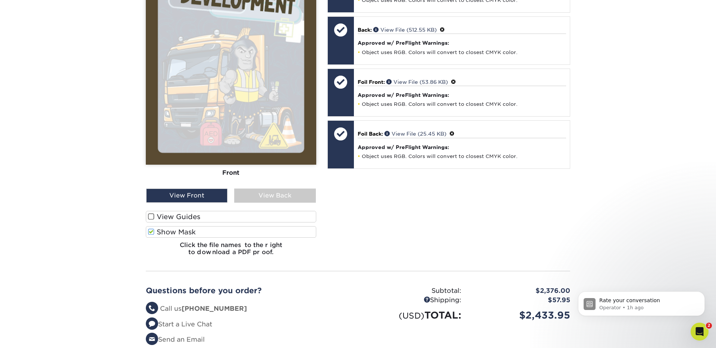
click at [0, 0] on input "View Guides" at bounding box center [0, 0] width 0 height 0
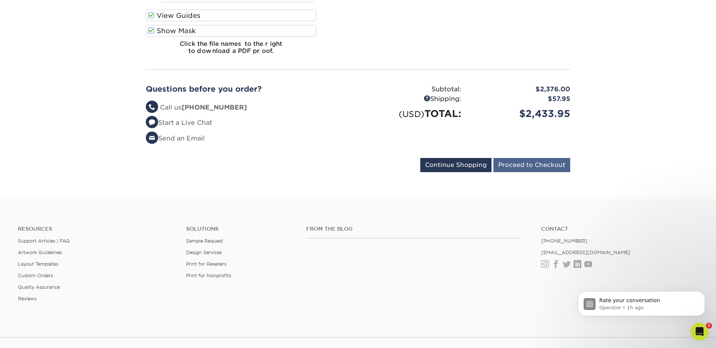
scroll to position [2873, 0]
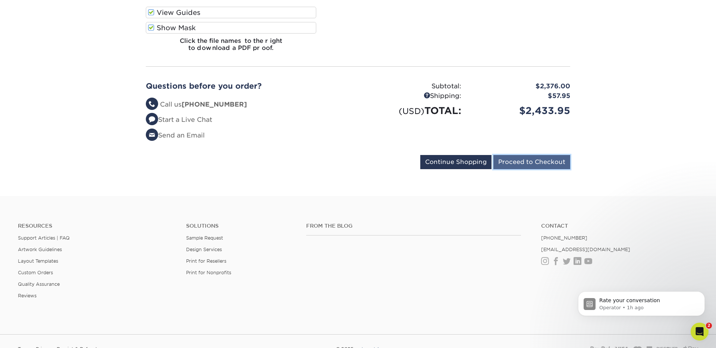
click at [508, 165] on input "Proceed to Checkout" at bounding box center [531, 162] width 77 height 14
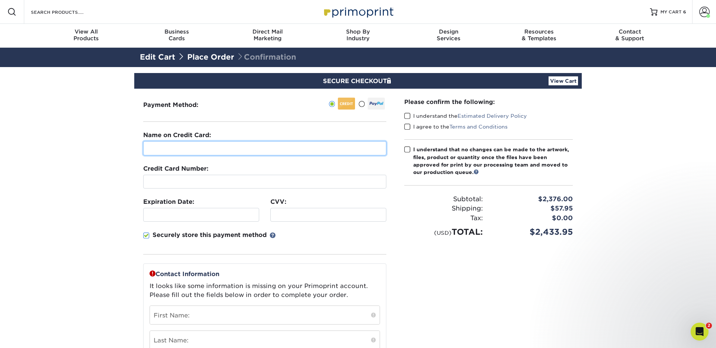
click at [318, 148] on input "text" at bounding box center [264, 148] width 243 height 14
type input "[PERSON_NAME]"
click at [316, 242] on div "Securely store this payment method" at bounding box center [264, 243] width 243 height 24
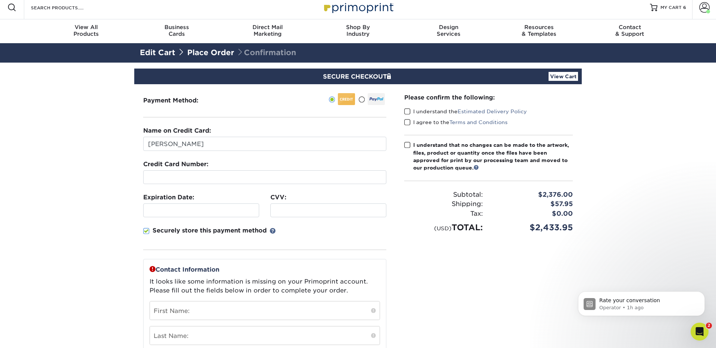
scroll to position [22, 0]
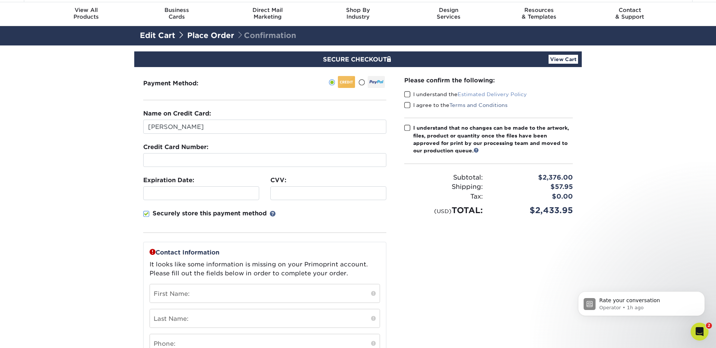
click at [478, 94] on link "Estimated Delivery Policy" at bounding box center [491, 94] width 69 height 6
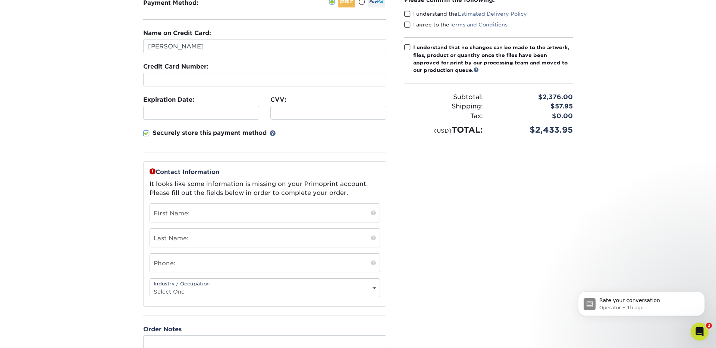
scroll to position [107, 0]
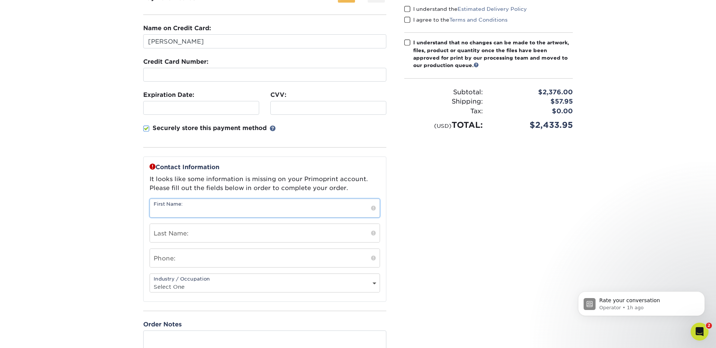
click at [260, 211] on input "text" at bounding box center [265, 208] width 230 height 18
type input "Kayla"
type input "Bird"
type input "8037786630"
click at [308, 285] on select "Select One Administrative Executive Human Resources Construction Education Ente…" at bounding box center [265, 286] width 230 height 11
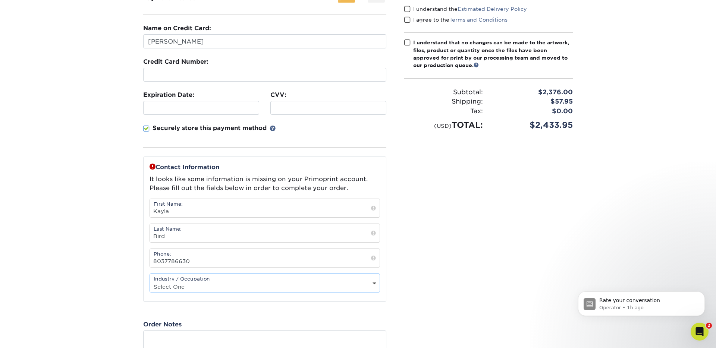
select select "6"
click at [150, 281] on select "Select One Administrative Executive Human Resources Construction Education Ente…" at bounding box center [265, 286] width 230 height 11
drag, startPoint x: 465, startPoint y: 281, endPoint x: 461, endPoint y: 280, distance: 4.2
click at [465, 281] on div "Please confirm the following: I understand the Estimated Delivery Policy I agre…" at bounding box center [488, 171] width 186 height 379
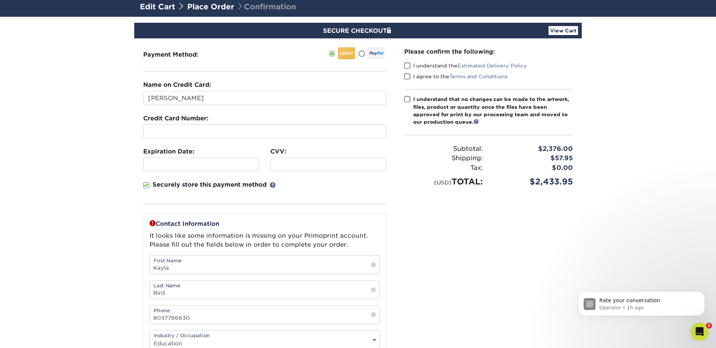
scroll to position [52, 0]
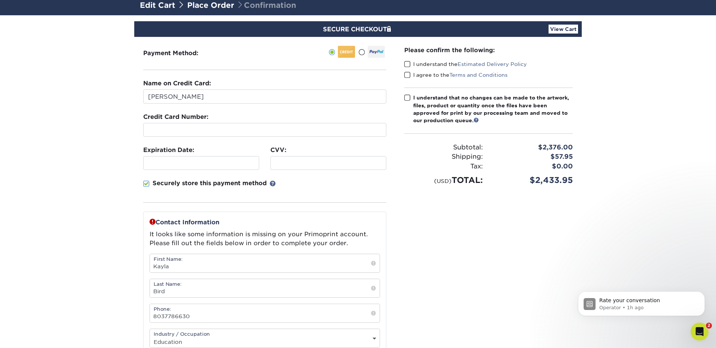
click at [406, 63] on span at bounding box center [407, 64] width 6 height 7
click at [0, 0] on input "I understand the Estimated Delivery Policy" at bounding box center [0, 0] width 0 height 0
click at [410, 75] on span at bounding box center [407, 75] width 6 height 7
click at [0, 0] on input "I agree to the Terms and Conditions" at bounding box center [0, 0] width 0 height 0
click at [407, 97] on span at bounding box center [407, 97] width 6 height 7
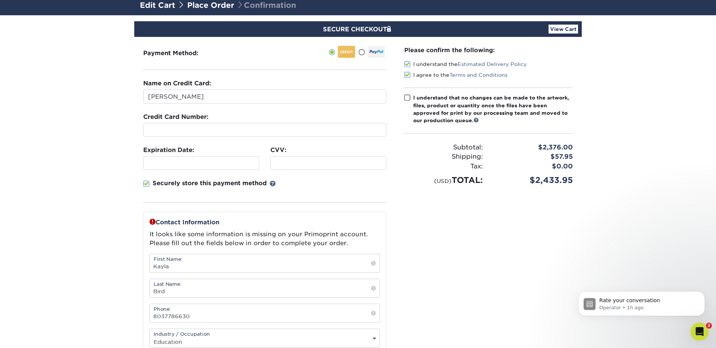
click at [0, 0] on input "I understand that no changes can be made to the artwork, files, product or quan…" at bounding box center [0, 0] width 0 height 0
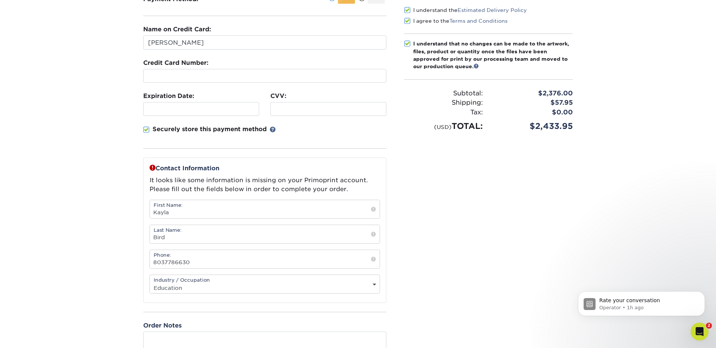
scroll to position [149, 0]
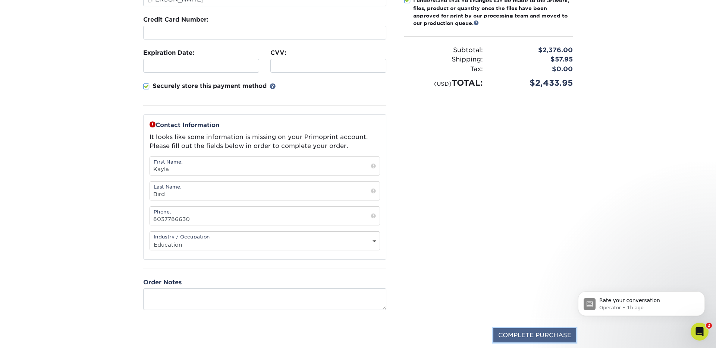
click at [513, 337] on input "COMPLETE PURCHASE" at bounding box center [534, 335] width 83 height 14
type input "PROCESSING, PLEASE WAIT..."
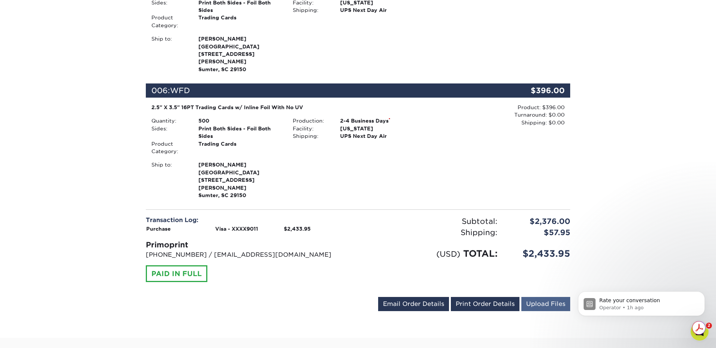
scroll to position [755, 0]
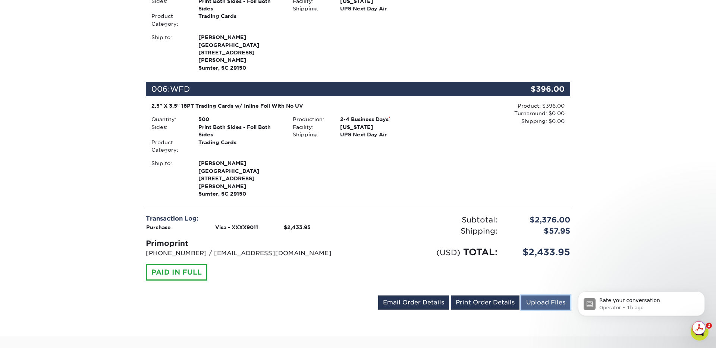
click at [540, 309] on link "Upload Files" at bounding box center [545, 303] width 49 height 14
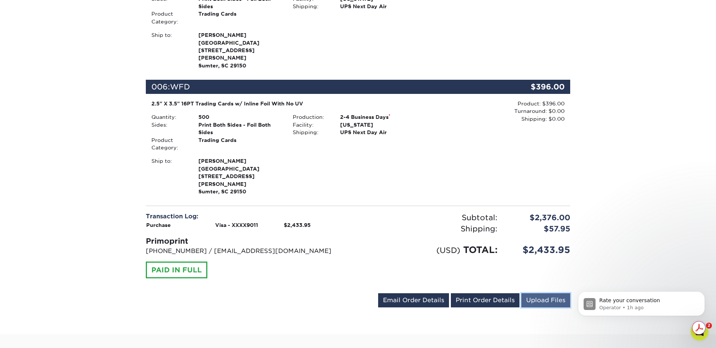
scroll to position [758, 0]
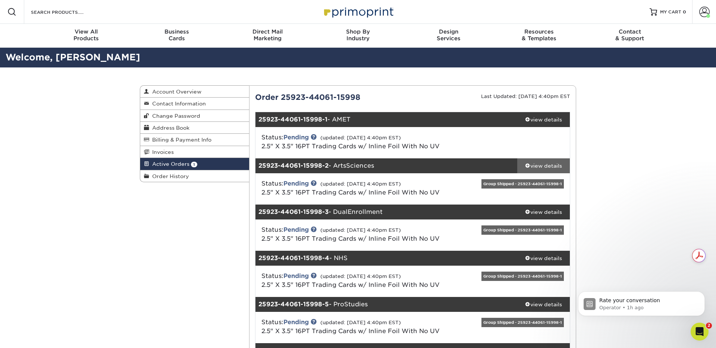
click at [527, 165] on span at bounding box center [527, 165] width 5 height 5
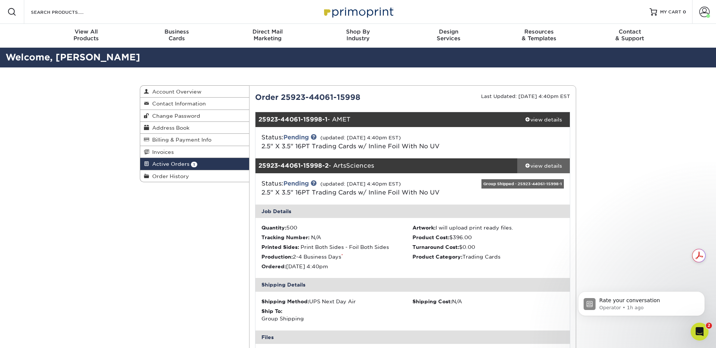
click at [527, 165] on span at bounding box center [527, 165] width 5 height 5
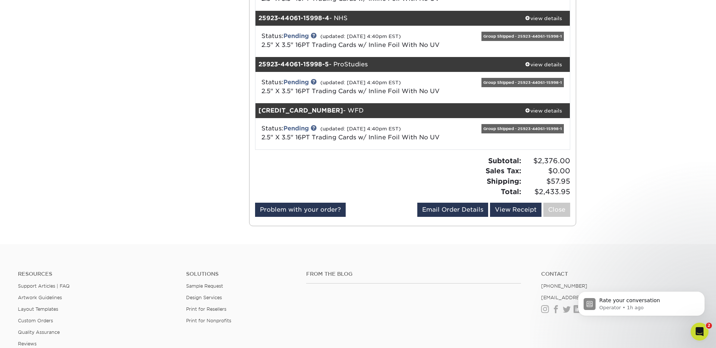
scroll to position [241, 0]
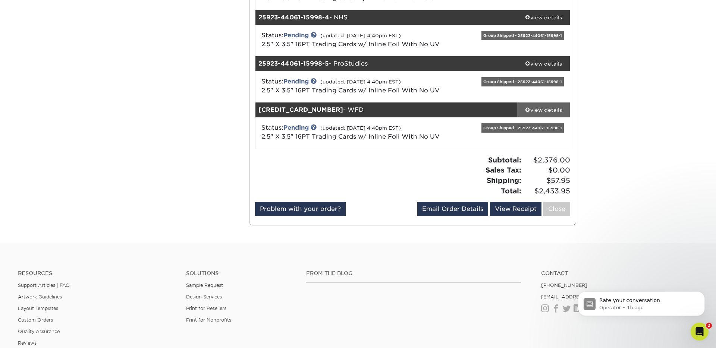
click at [542, 110] on div "view details" at bounding box center [543, 109] width 53 height 7
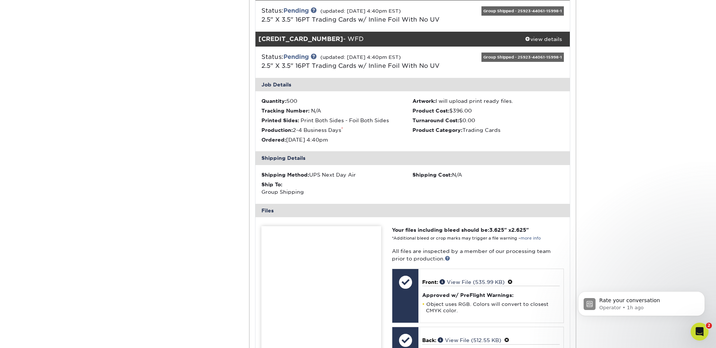
scroll to position [310, 0]
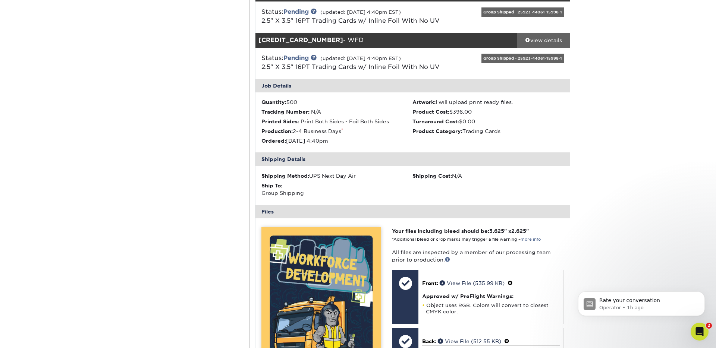
click at [527, 40] on span at bounding box center [527, 39] width 5 height 5
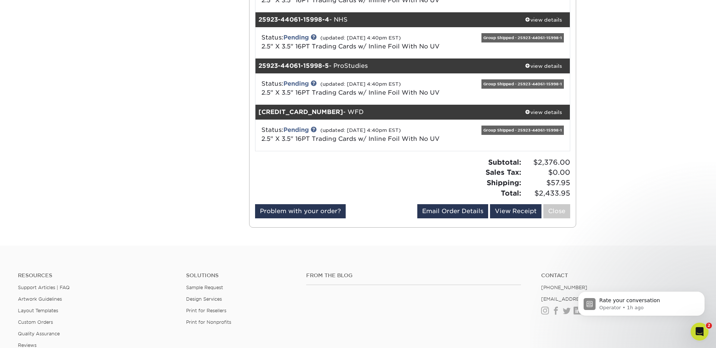
scroll to position [0, 0]
